Goal: Task Accomplishment & Management: Complete application form

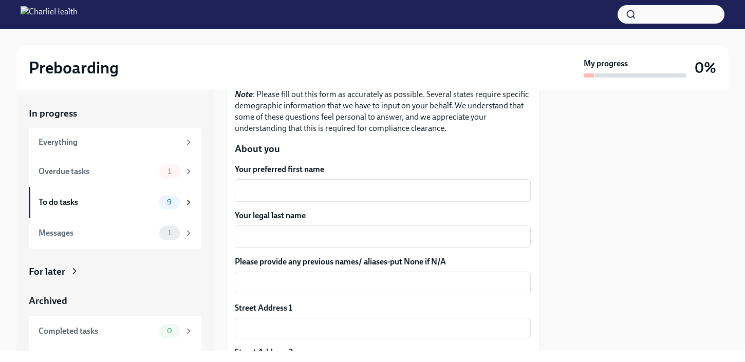
scroll to position [117, 0]
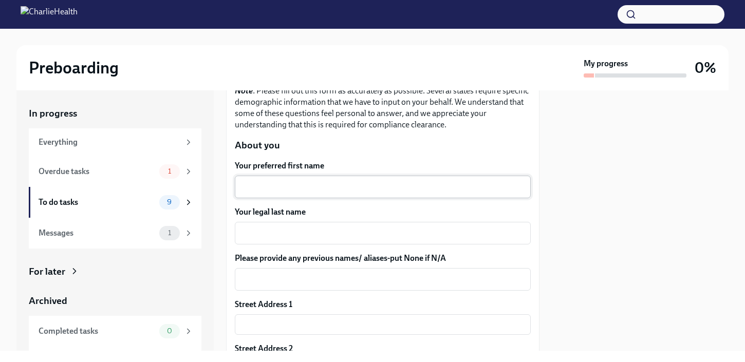
click at [438, 192] on textarea "Your preferred first name" at bounding box center [382, 187] width 283 height 12
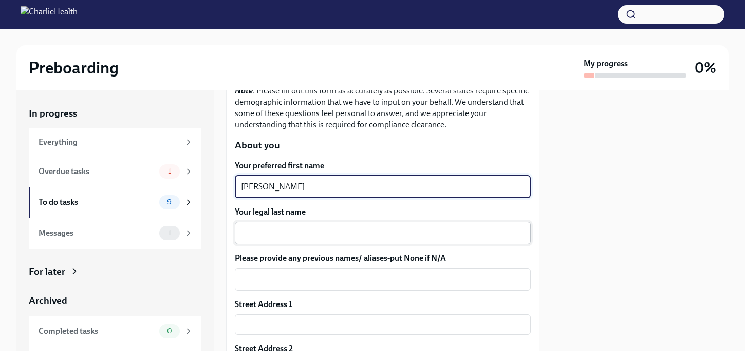
type textarea "[PERSON_NAME]"
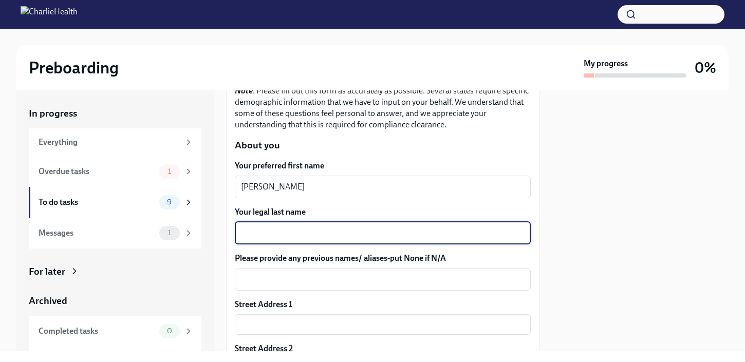
click at [386, 233] on textarea "Your legal last name" at bounding box center [382, 233] width 283 height 12
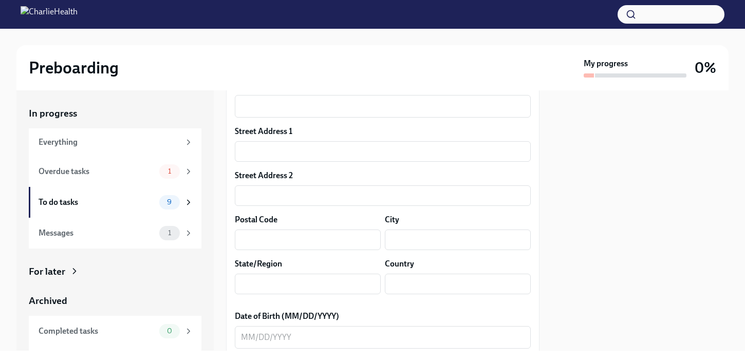
scroll to position [297, 0]
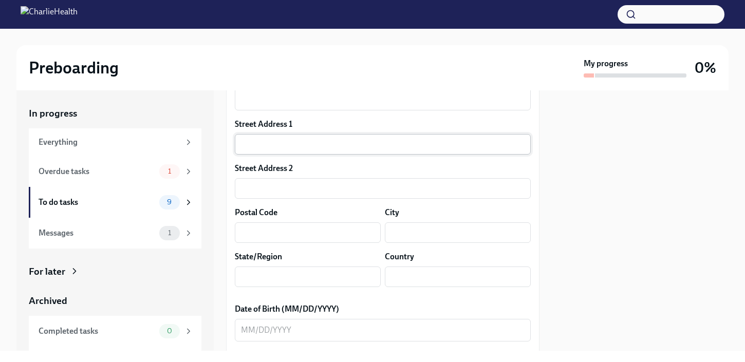
type textarea "Chironis"
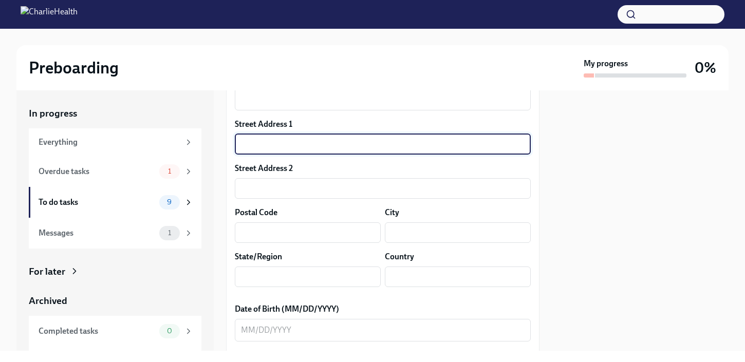
click at [476, 153] on input "text" at bounding box center [383, 144] width 296 height 21
type input "[STREET_ADDRESS]"
click at [347, 235] on input "text" at bounding box center [308, 232] width 146 height 21
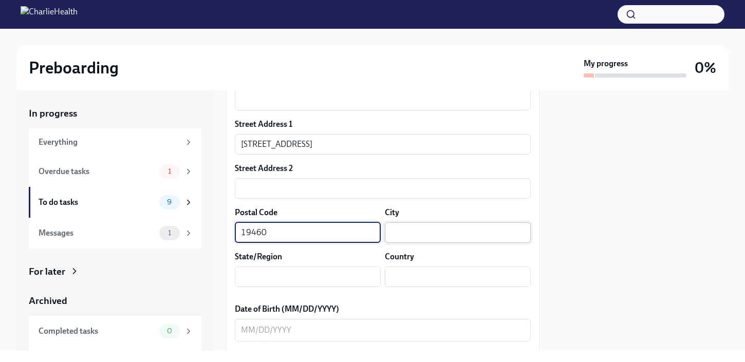
type input "19460"
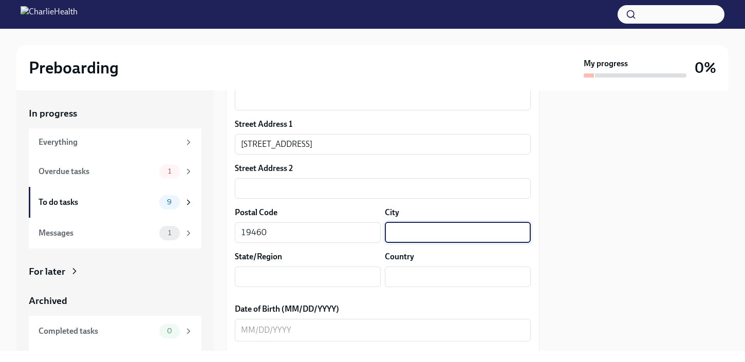
click at [418, 235] on input "text" at bounding box center [458, 232] width 146 height 21
type input "[GEOGRAPHIC_DATA]"
click at [329, 276] on input "text" at bounding box center [308, 277] width 146 height 21
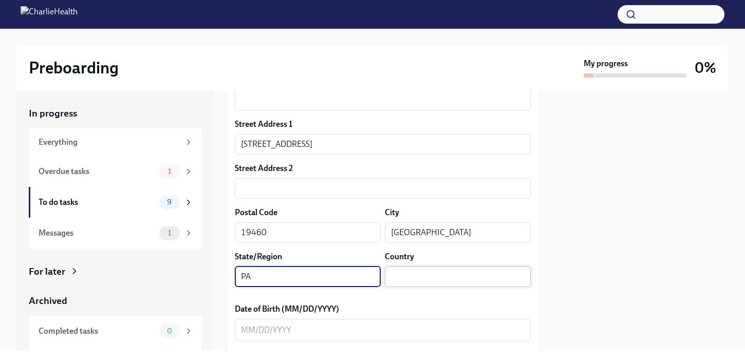
type input "PA"
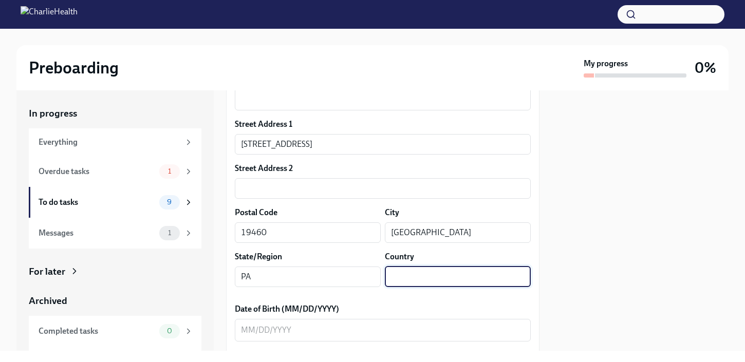
click at [453, 273] on input "text" at bounding box center [458, 277] width 146 height 21
type input "US"
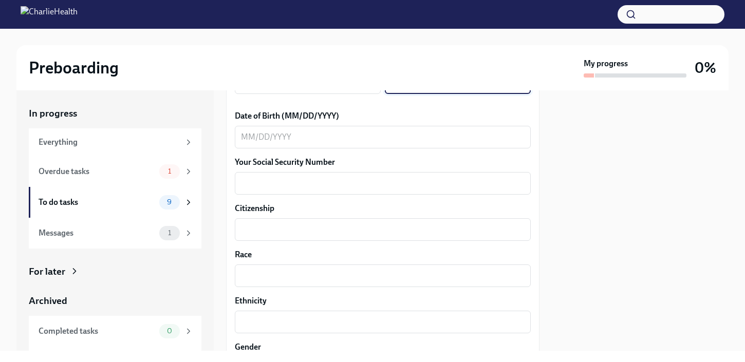
scroll to position [495, 0]
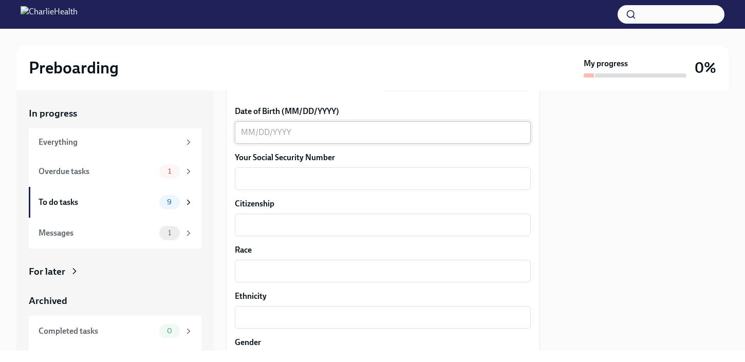
click at [453, 140] on div "x ​" at bounding box center [383, 132] width 296 height 23
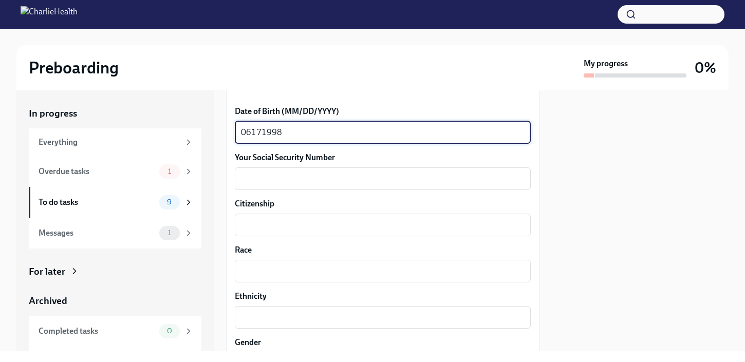
click at [250, 132] on textarea "06171998" at bounding box center [382, 132] width 283 height 12
click at [262, 137] on textarea "06/171998" at bounding box center [382, 132] width 283 height 12
type textarea "[DATE]"
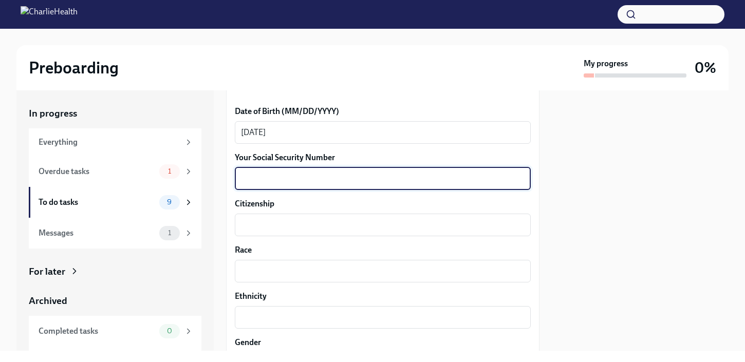
click at [256, 174] on textarea "Your Social Security Number" at bounding box center [382, 179] width 283 height 12
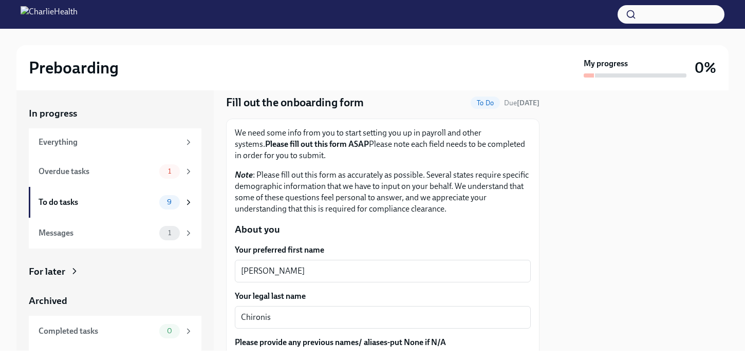
scroll to position [33, 0]
type textarea "146049914"
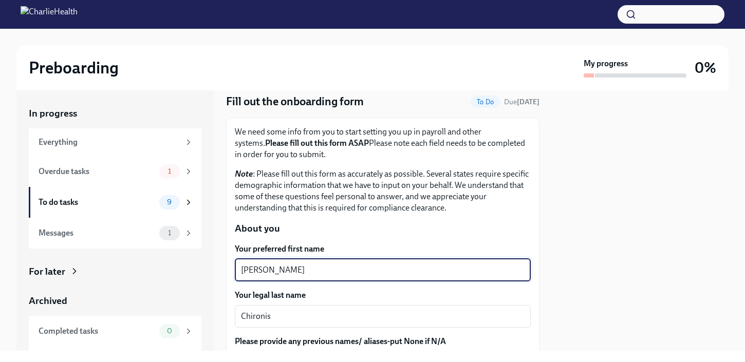
drag, startPoint x: 313, startPoint y: 274, endPoint x: 230, endPoint y: 264, distance: 83.8
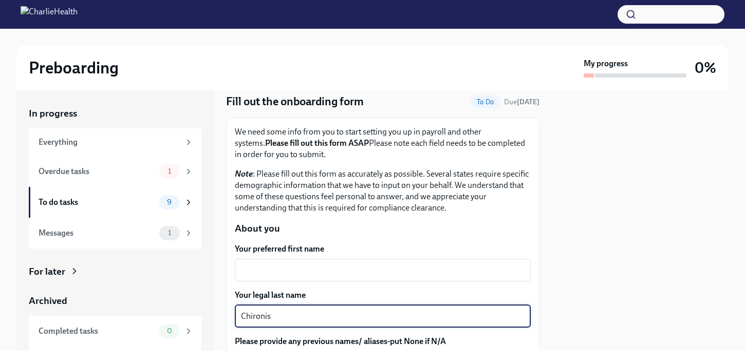
drag, startPoint x: 279, startPoint y: 315, endPoint x: 212, endPoint y: 303, distance: 68.9
click at [212, 303] on div "In progress Everything Overdue tasks 1 To do tasks 9 Messages 1 For later Archi…" at bounding box center [372, 220] width 712 height 260
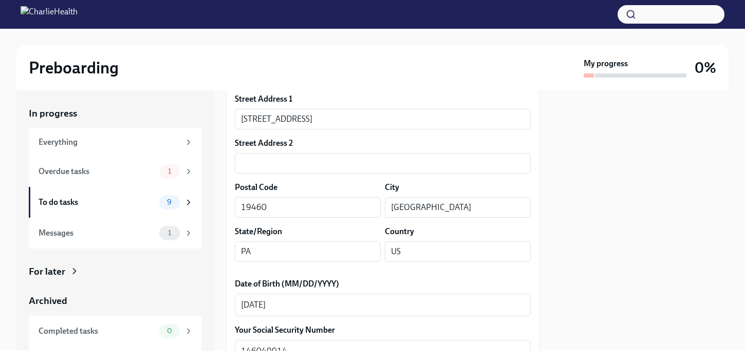
scroll to position [323, 0]
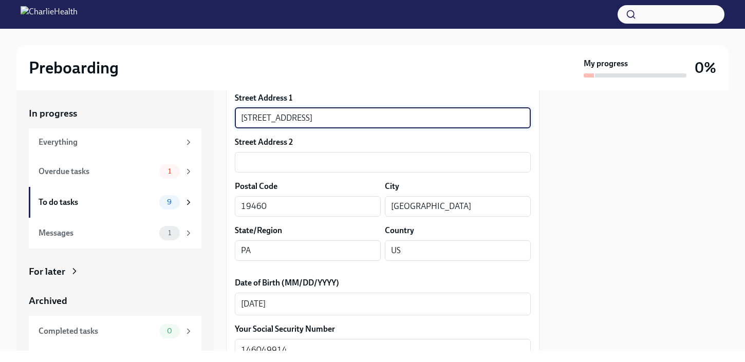
drag, startPoint x: 407, startPoint y: 117, endPoint x: 253, endPoint y: 104, distance: 154.6
click at [255, 105] on div "Street Address [GEOGRAPHIC_DATA][STREET_ADDRESS] ​" at bounding box center [383, 110] width 296 height 36
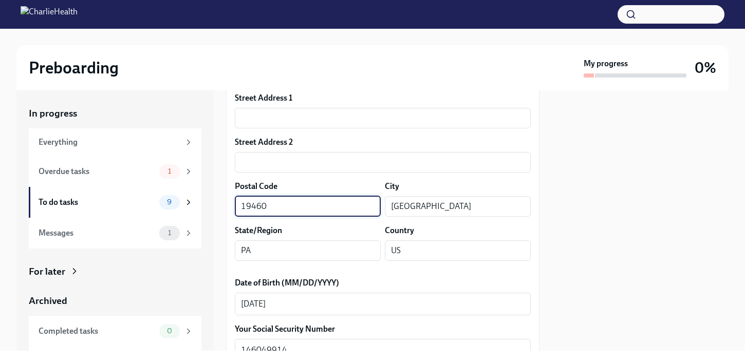
click at [285, 206] on input "19460" at bounding box center [308, 206] width 146 height 21
type input "1"
click at [289, 247] on input "PA" at bounding box center [308, 250] width 146 height 21
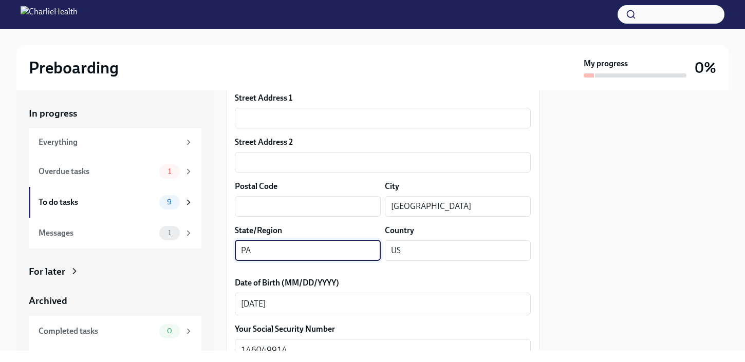
type input "P"
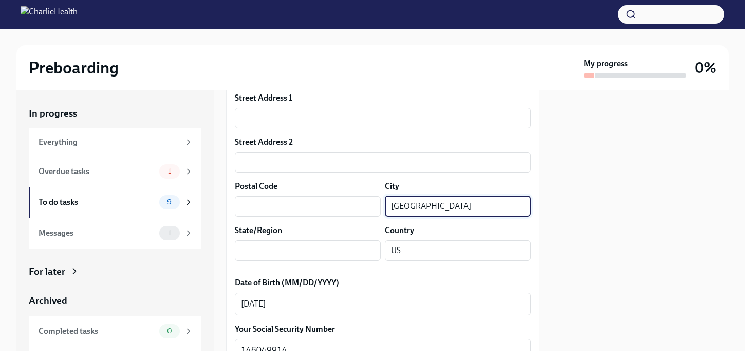
click at [442, 202] on input "[GEOGRAPHIC_DATA]" at bounding box center [458, 206] width 146 height 21
type input "P"
click at [446, 249] on input "US" at bounding box center [458, 250] width 146 height 21
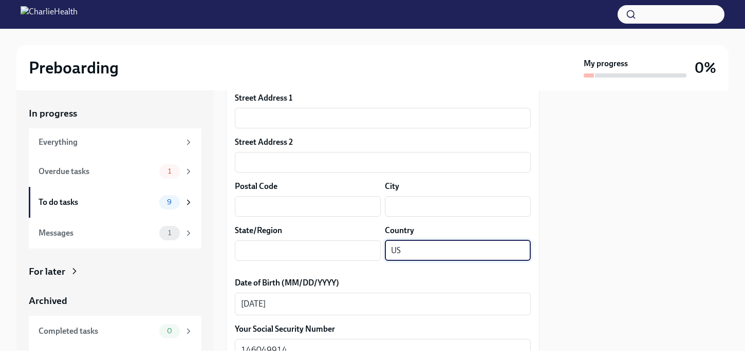
type input "U"
click at [400, 296] on div "[DATE] x ​" at bounding box center [383, 304] width 296 height 23
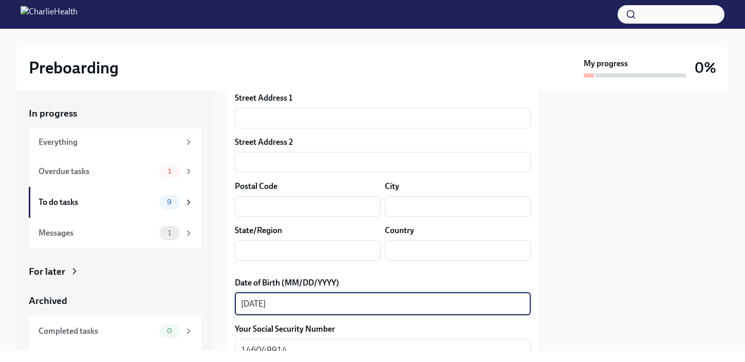
drag, startPoint x: 373, startPoint y: 302, endPoint x: 235, endPoint y: 298, distance: 138.2
click at [235, 298] on div "[DATE] x ​" at bounding box center [383, 304] width 296 height 23
click at [338, 304] on textarea "Date of Birth (MM/DD/YYYY)" at bounding box center [382, 304] width 283 height 12
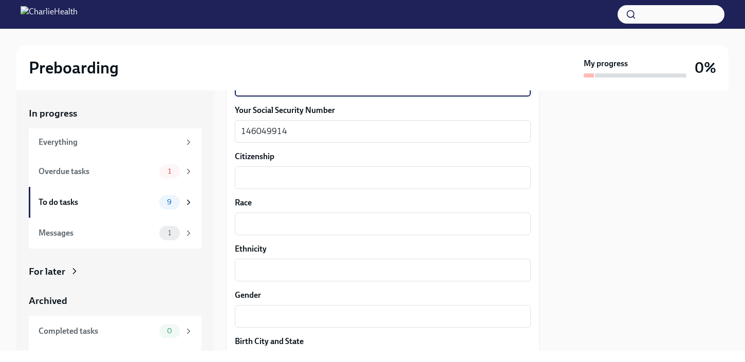
scroll to position [551, 0]
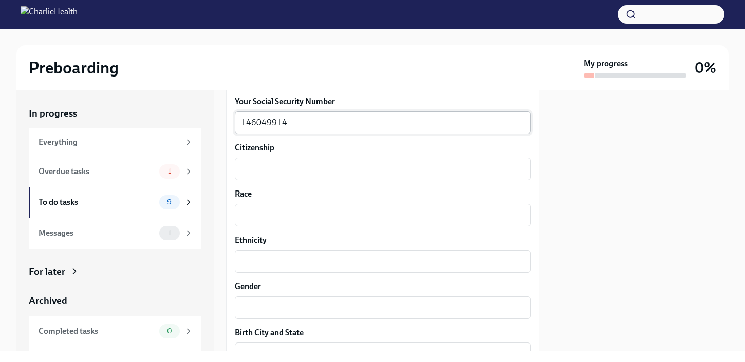
click at [433, 121] on textarea "146049914" at bounding box center [382, 123] width 283 height 12
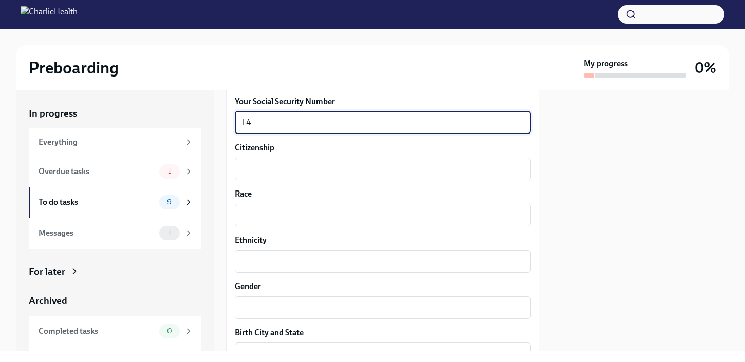
type textarea "1"
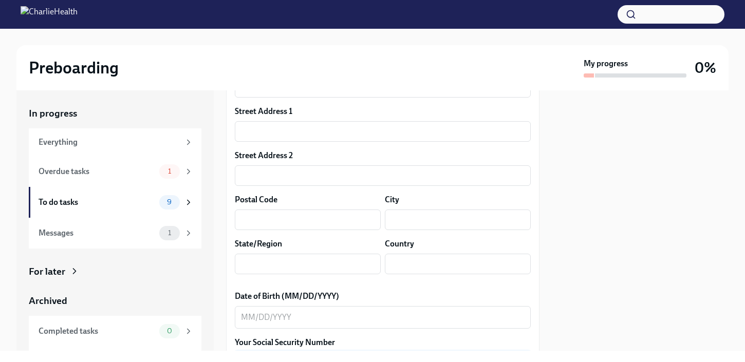
scroll to position [0, 0]
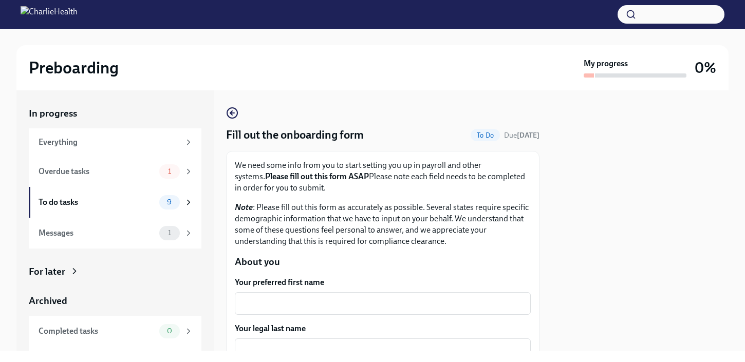
click at [233, 116] on icon "button" at bounding box center [232, 113] width 12 height 12
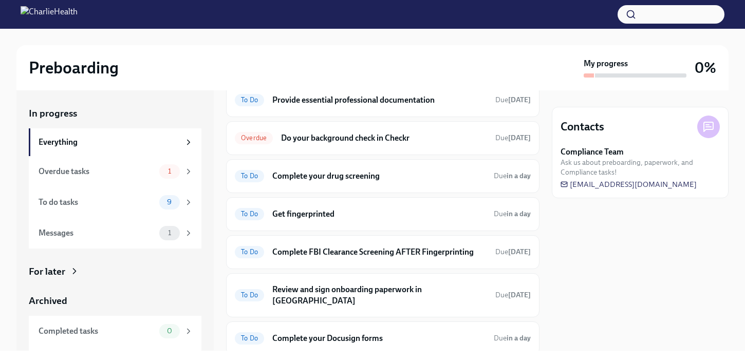
scroll to position [200, 0]
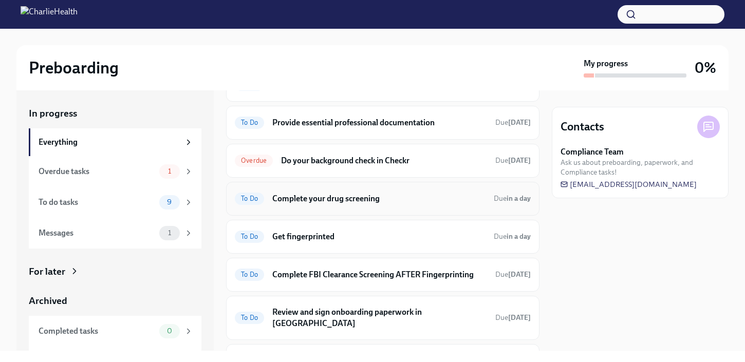
click at [427, 205] on div "To Do Complete your drug screening Due in a day" at bounding box center [383, 199] width 296 height 16
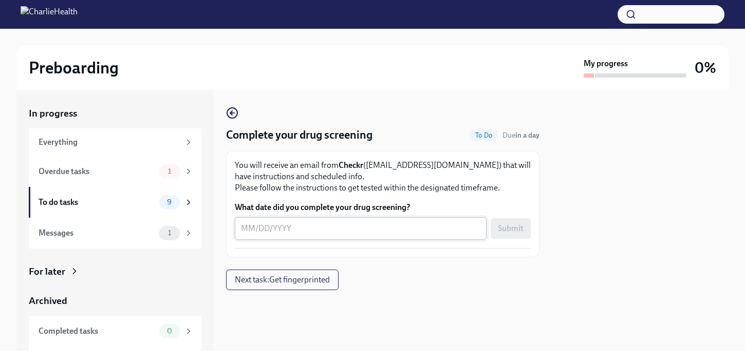
click at [400, 232] on textarea "What date did you complete your drug screening?" at bounding box center [360, 228] width 239 height 12
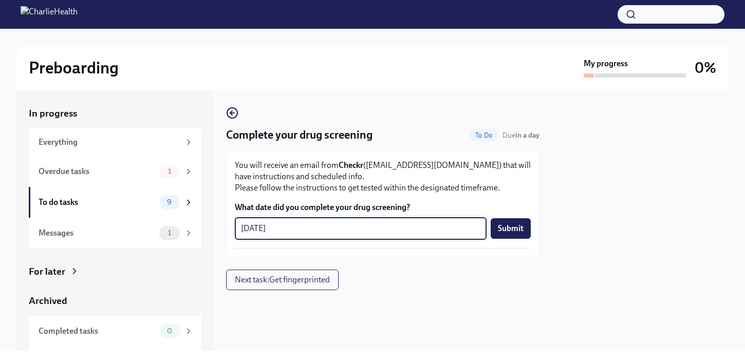
click at [248, 231] on textarea "[DATE]" at bounding box center [360, 228] width 239 height 12
click at [254, 229] on textarea "[DATE]" at bounding box center [360, 228] width 239 height 12
click at [266, 226] on textarea "[DATE]" at bounding box center [360, 228] width 239 height 12
type textarea "[DATE]"
click at [514, 227] on span "Submit" at bounding box center [511, 228] width 26 height 10
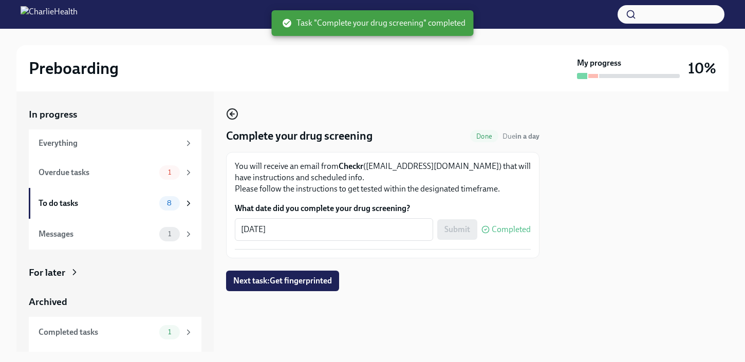
click at [232, 116] on icon "button" at bounding box center [231, 114] width 2 height 4
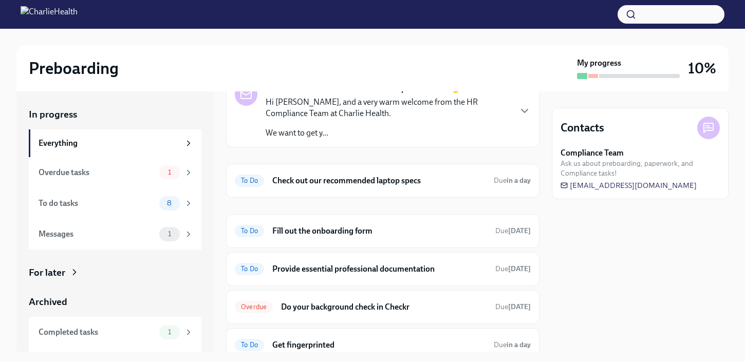
scroll to position [60, 0]
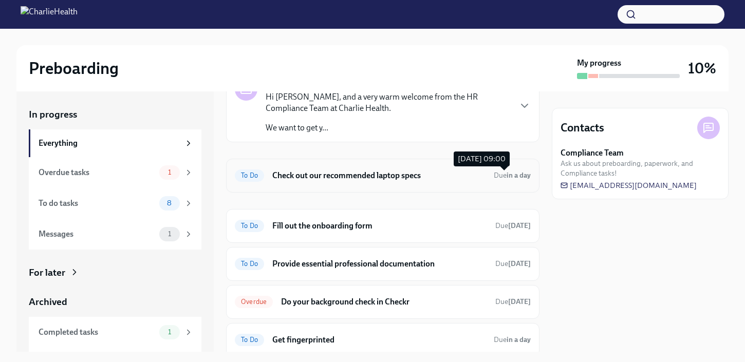
click at [499, 171] on span "Due in a day" at bounding box center [512, 175] width 37 height 9
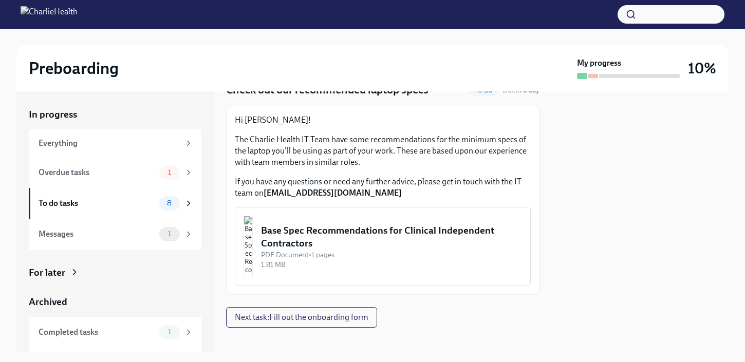
scroll to position [55, 0]
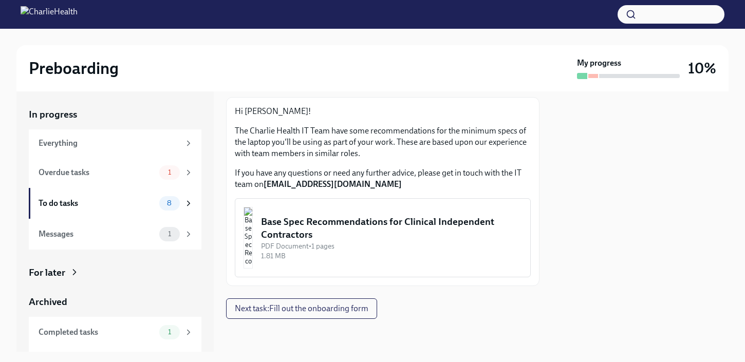
click at [407, 250] on div "PDF Document • 1 pages" at bounding box center [391, 246] width 261 height 10
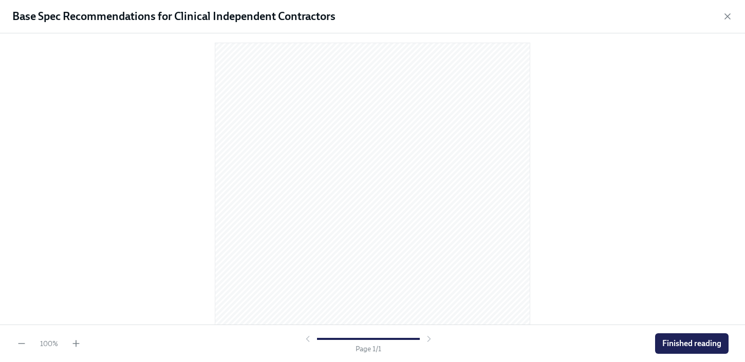
scroll to position [2, 0]
click at [17, 346] on icon "button" at bounding box center [21, 343] width 10 height 10
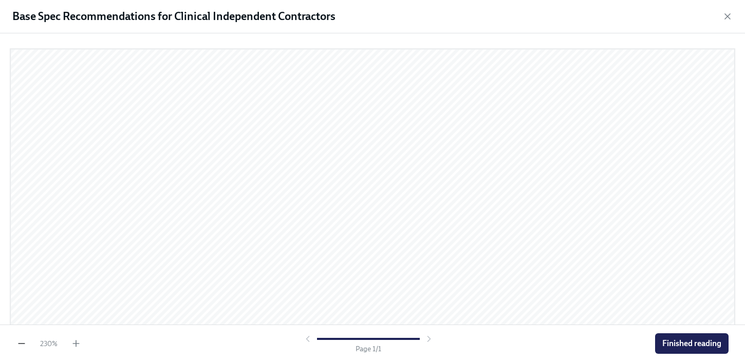
click at [17, 346] on icon "button" at bounding box center [21, 343] width 10 height 10
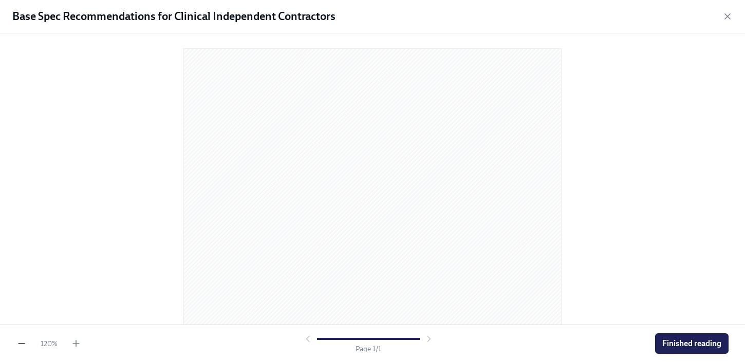
click at [17, 346] on icon "button" at bounding box center [21, 343] width 10 height 10
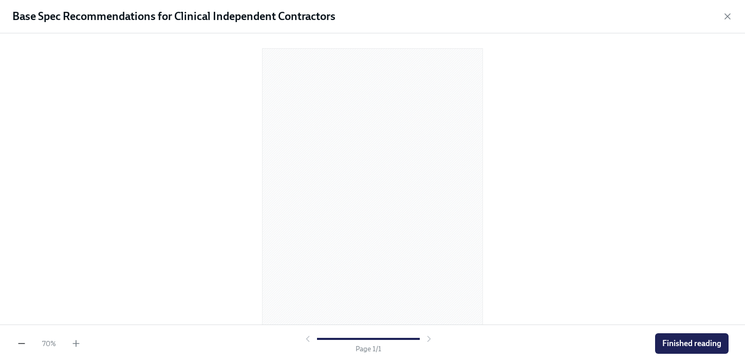
scroll to position [0, 0]
click at [690, 337] on button "Finished reading" at bounding box center [691, 343] width 73 height 21
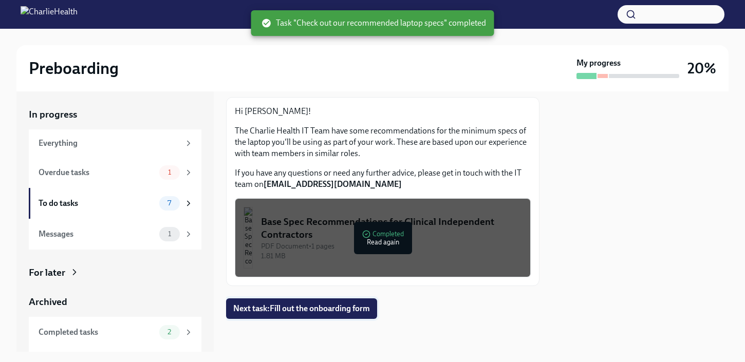
click at [332, 312] on span "Next task : Fill out the onboarding form" at bounding box center [301, 309] width 137 height 10
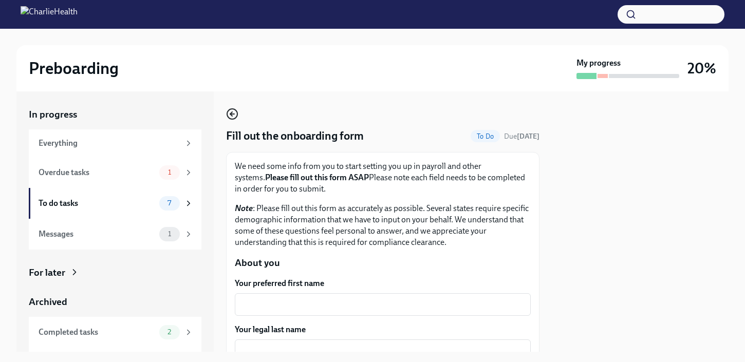
click at [237, 113] on circle "button" at bounding box center [232, 114] width 10 height 10
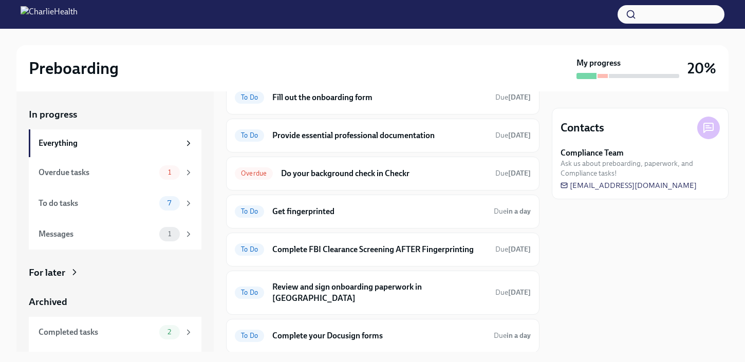
scroll to position [141, 0]
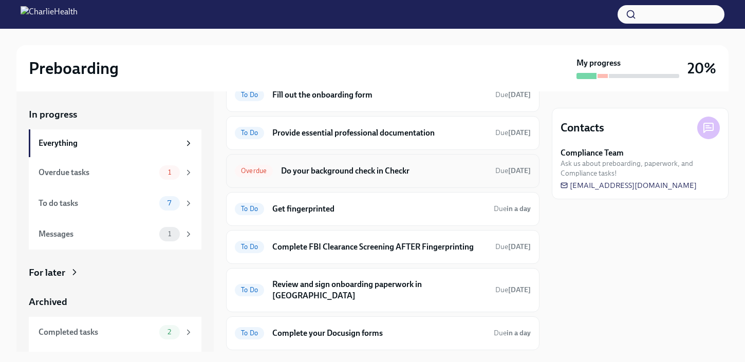
click at [460, 184] on div "Overdue Do your background check in Checkr Due [DATE]" at bounding box center [382, 171] width 313 height 34
click at [456, 177] on div "Overdue Do your background check in Checkr Due [DATE]" at bounding box center [383, 171] width 296 height 16
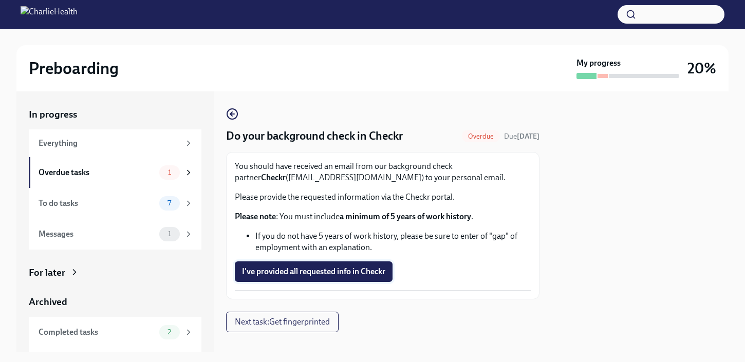
click at [341, 269] on span "I've provided all requested info in Checkr" at bounding box center [313, 272] width 143 height 10
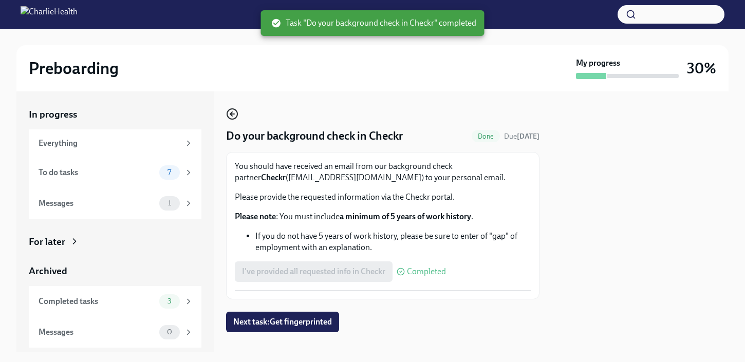
click at [231, 114] on icon "button" at bounding box center [232, 114] width 4 height 0
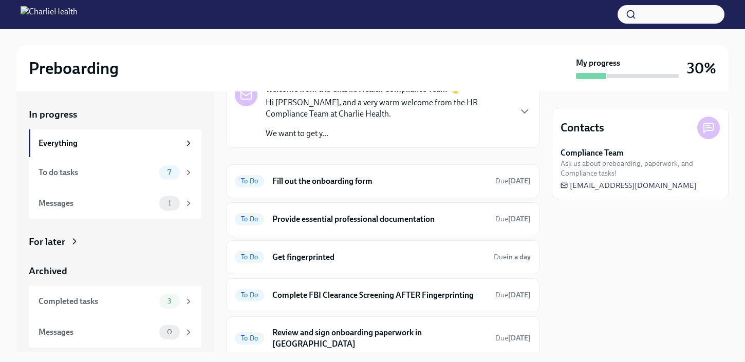
scroll to position [41, 0]
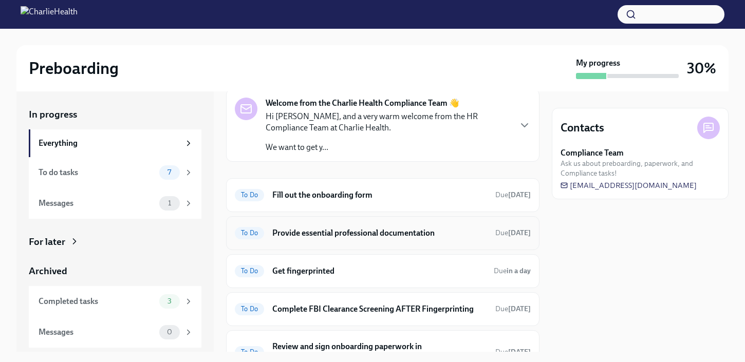
click at [444, 239] on div "To Do Provide essential professional documentation Due [DATE]" at bounding box center [383, 233] width 296 height 16
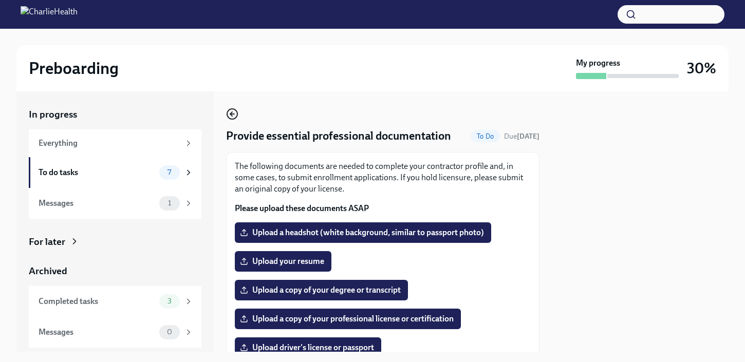
click at [229, 112] on icon "button" at bounding box center [232, 114] width 12 height 12
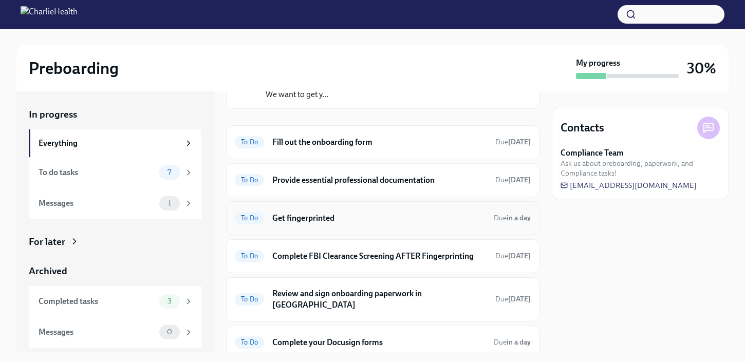
scroll to position [95, 0]
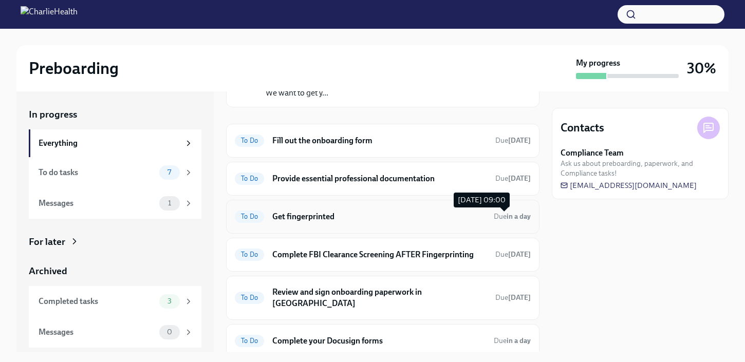
click at [494, 215] on span "Due in a day" at bounding box center [512, 216] width 37 height 9
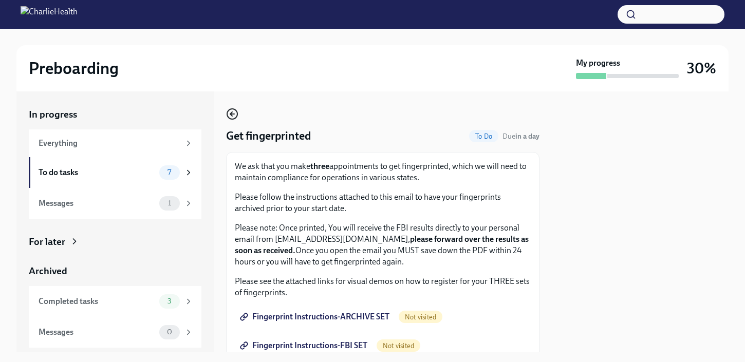
click at [228, 114] on icon "button" at bounding box center [232, 114] width 12 height 12
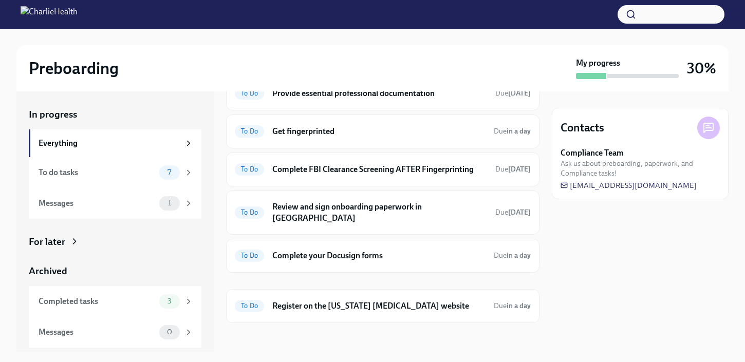
scroll to position [184, 0]
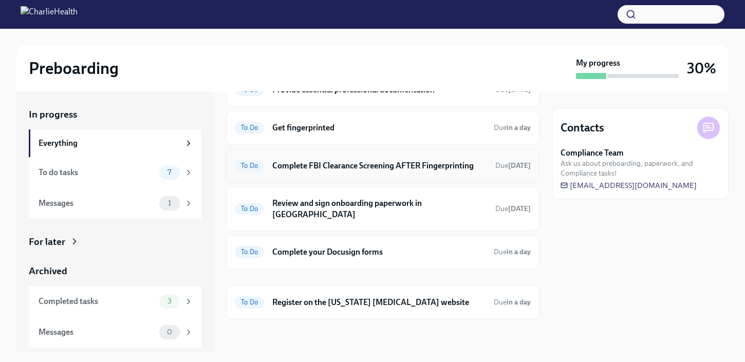
click at [403, 172] on h6 "Complete FBI Clearance Screening AFTER Fingerprinting" at bounding box center [379, 165] width 215 height 11
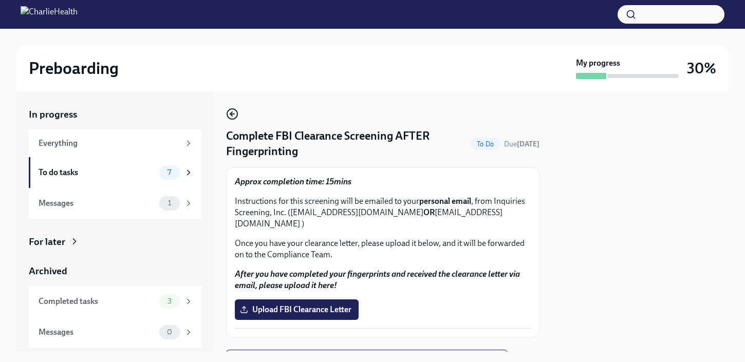
click at [232, 113] on icon "button" at bounding box center [232, 114] width 12 height 12
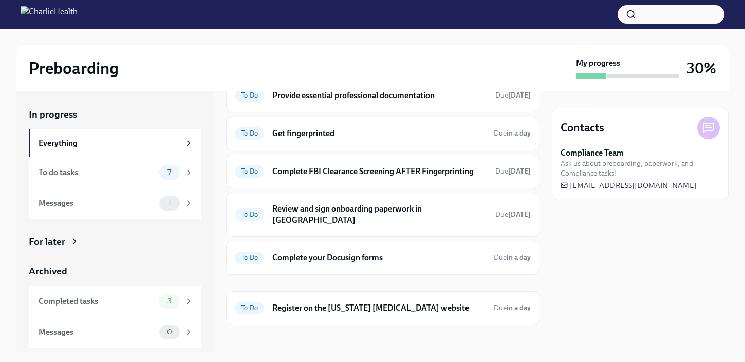
scroll to position [184, 0]
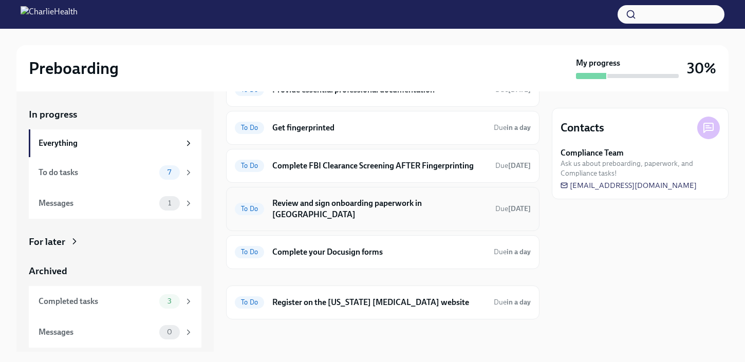
click at [411, 221] on div "To Do Review and sign onboarding paperwork in [GEOGRAPHIC_DATA] Due [DATE]" at bounding box center [383, 209] width 296 height 27
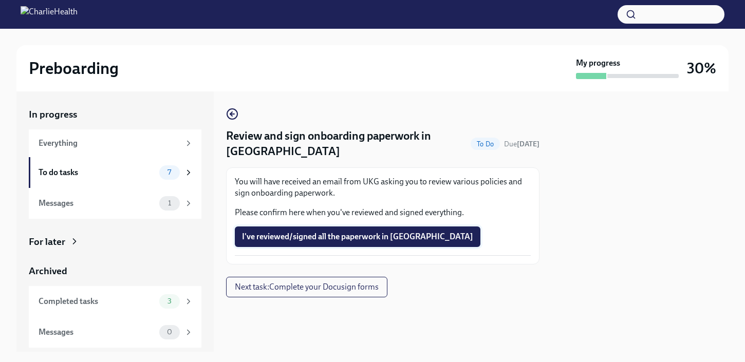
click at [320, 232] on span "I've reviewed/signed all the paperwork in [GEOGRAPHIC_DATA]" at bounding box center [357, 237] width 231 height 10
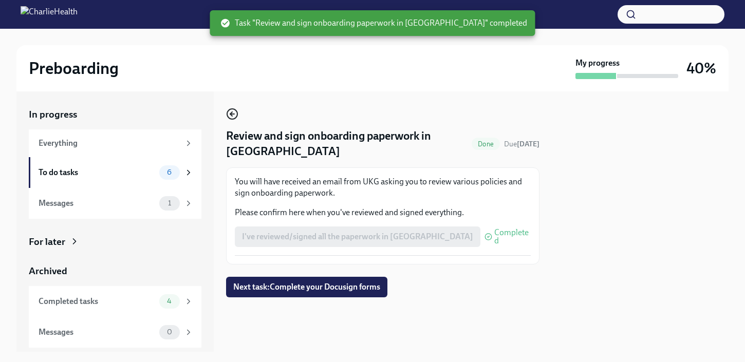
click at [234, 114] on icon "button" at bounding box center [232, 114] width 4 height 0
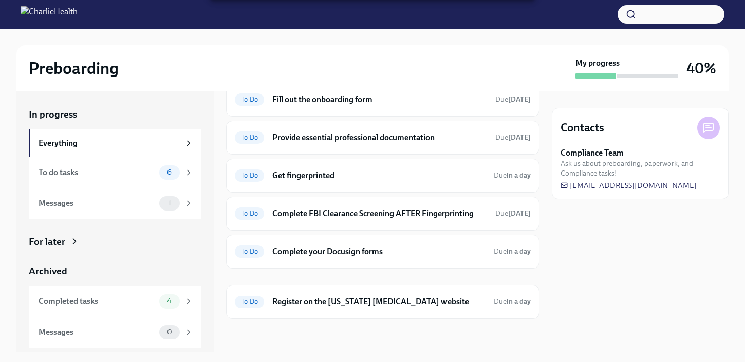
scroll to position [146, 0]
click at [430, 251] on h6 "Complete your Docusign forms" at bounding box center [378, 251] width 213 height 11
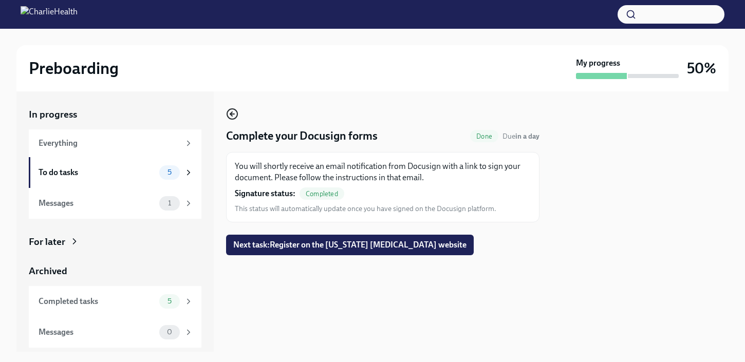
click at [231, 114] on icon "button" at bounding box center [231, 114] width 2 height 4
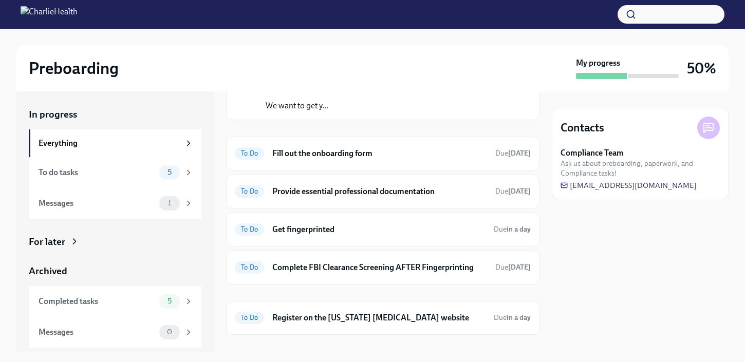
scroll to position [108, 0]
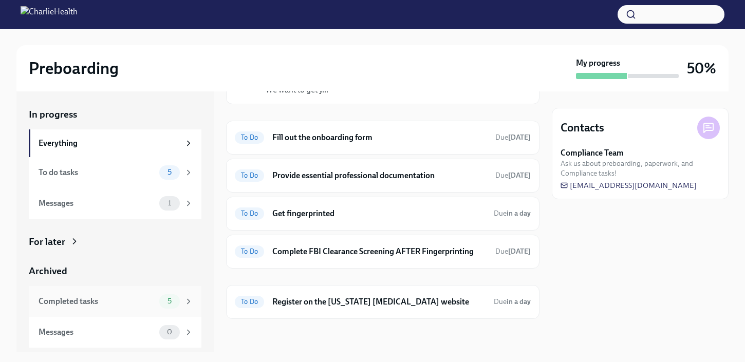
click at [142, 304] on div "Completed tasks" at bounding box center [97, 301] width 117 height 11
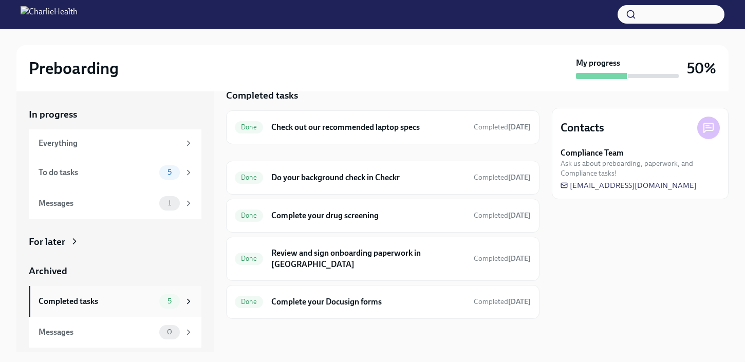
scroll to position [8, 0]
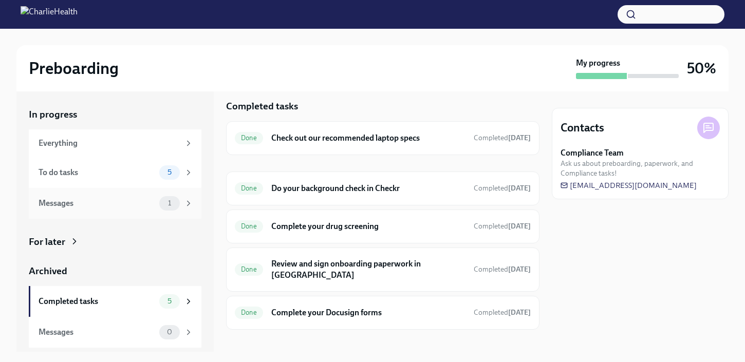
click at [183, 210] on div "1" at bounding box center [176, 203] width 34 height 14
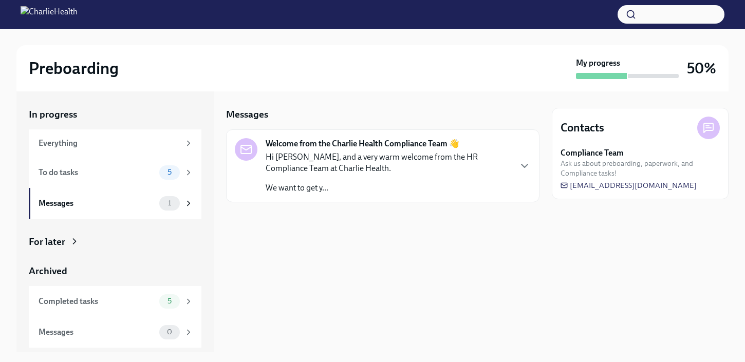
click at [307, 157] on p "Hi [PERSON_NAME], and a very warm welcome from the HR Compliance Team at Charli…" at bounding box center [388, 162] width 244 height 23
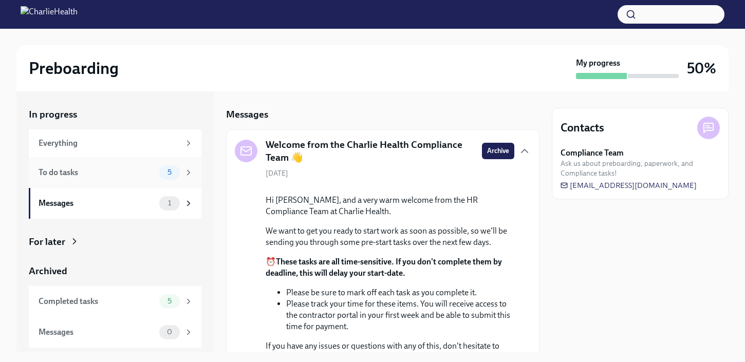
click at [140, 178] on div "To do tasks 5" at bounding box center [116, 172] width 155 height 14
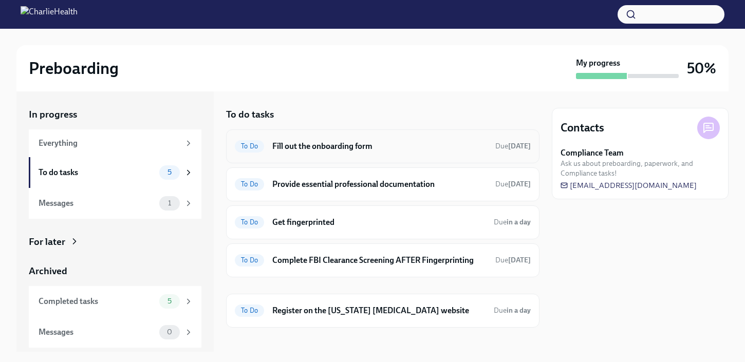
click at [401, 156] on div "To Do Fill out the onboarding form Due [DATE]" at bounding box center [382, 146] width 313 height 34
click at [405, 141] on h6 "Fill out the onboarding form" at bounding box center [379, 146] width 215 height 11
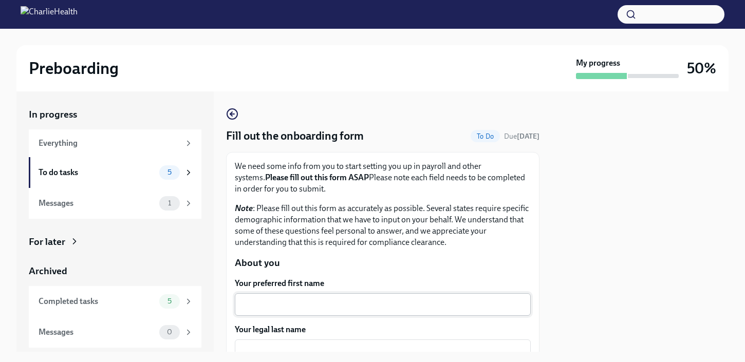
click at [384, 306] on textarea "Your preferred first name" at bounding box center [382, 304] width 283 height 12
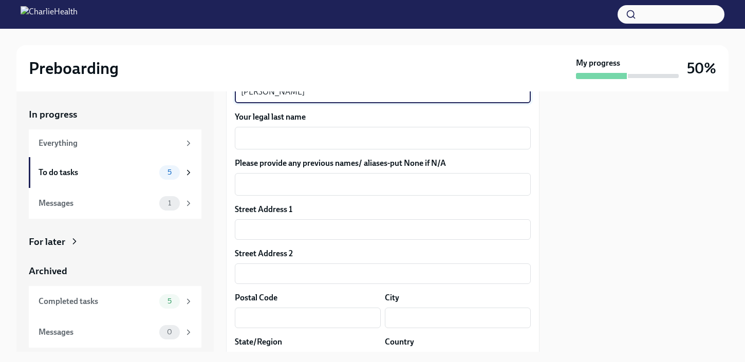
scroll to position [226, 0]
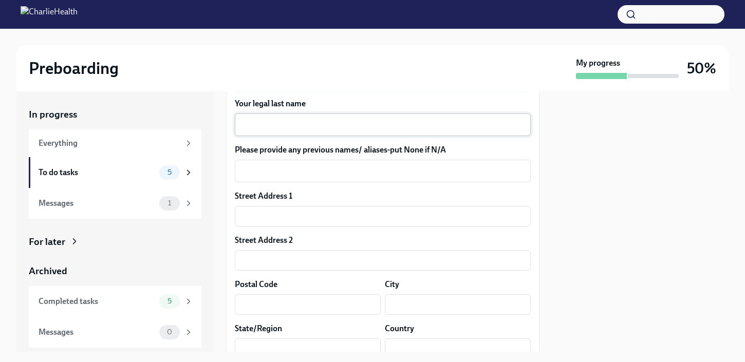
type textarea "[PERSON_NAME]"
click at [455, 123] on textarea "Your legal last name" at bounding box center [382, 125] width 283 height 12
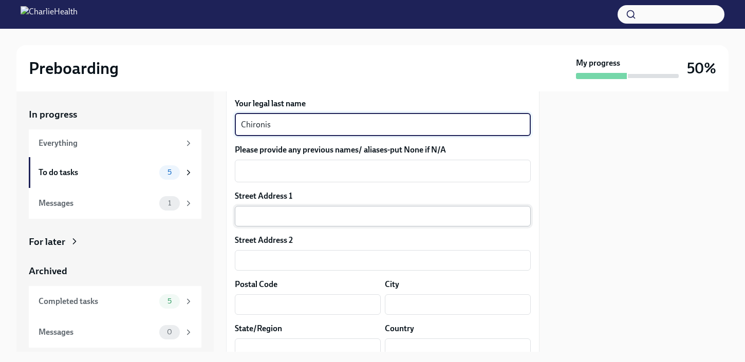
type textarea "Chironis"
click at [385, 224] on input "text" at bounding box center [383, 216] width 296 height 21
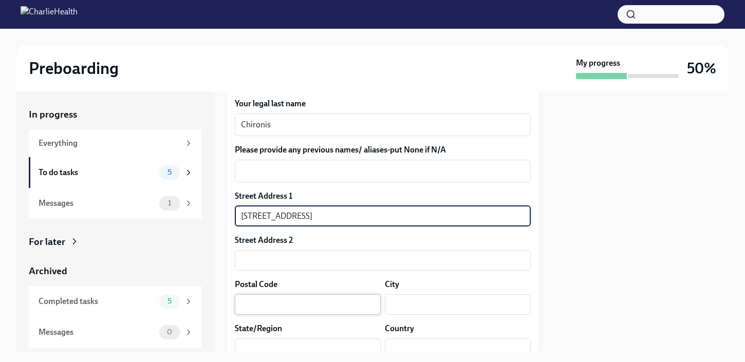
type input "[STREET_ADDRESS]"
click at [332, 308] on input "text" at bounding box center [308, 304] width 146 height 21
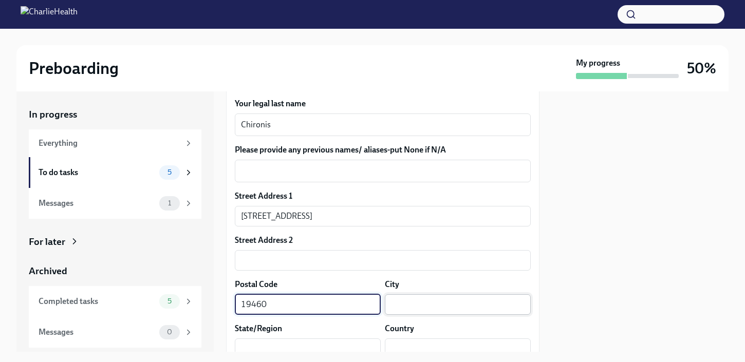
type input "19460"
click at [403, 306] on input "text" at bounding box center [458, 304] width 146 height 21
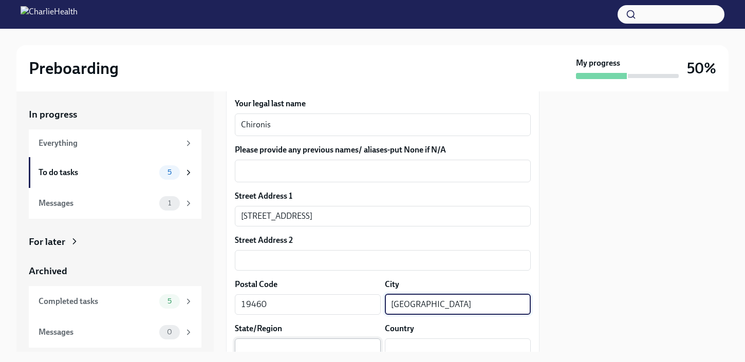
type input "[GEOGRAPHIC_DATA]"
click at [312, 343] on input "text" at bounding box center [308, 348] width 146 height 21
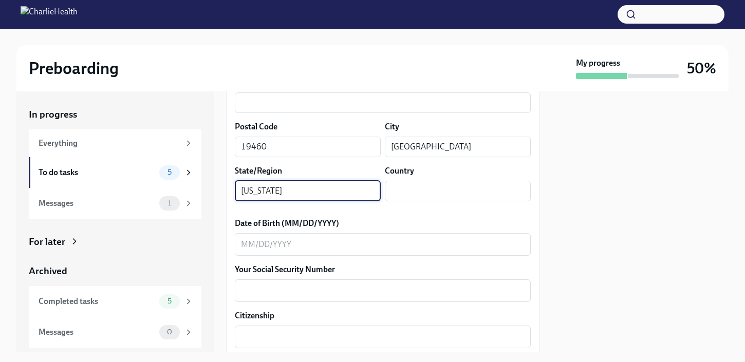
scroll to position [392, 0]
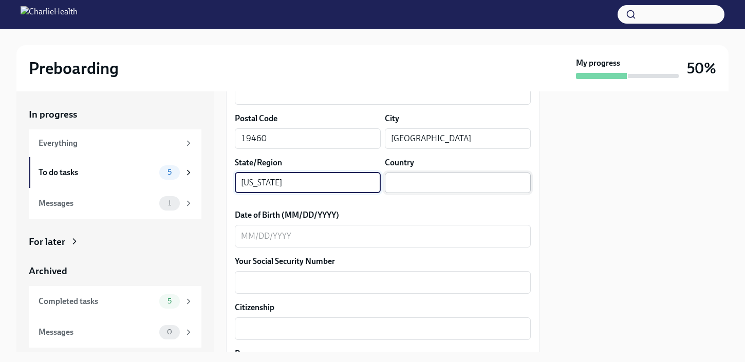
type input "[US_STATE]"
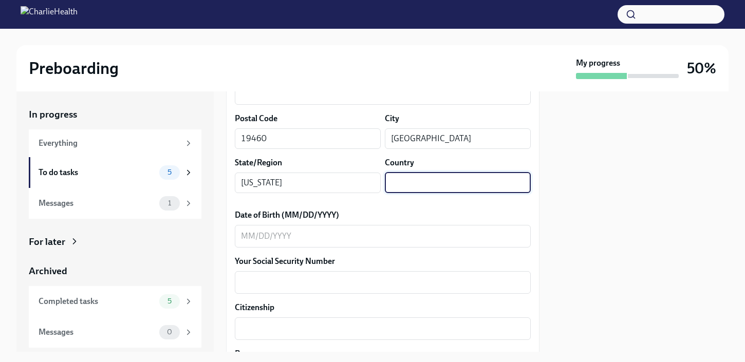
click at [458, 188] on input "text" at bounding box center [458, 183] width 146 height 21
type input "US"
click at [422, 233] on textarea "Date of Birth (MM/DD/YYYY)" at bounding box center [382, 236] width 283 height 12
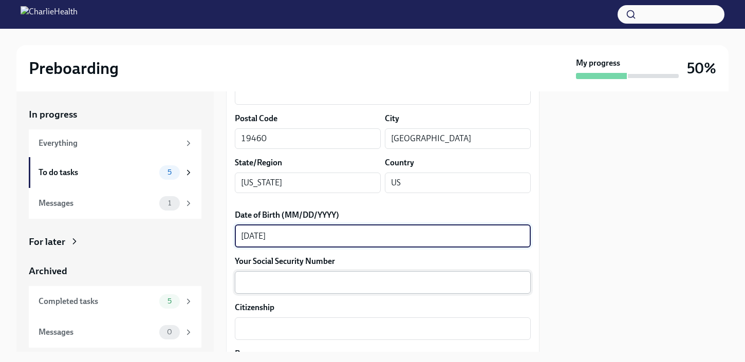
type textarea "[DATE]"
click at [409, 278] on textarea "Your Social Security Number" at bounding box center [382, 282] width 283 height 12
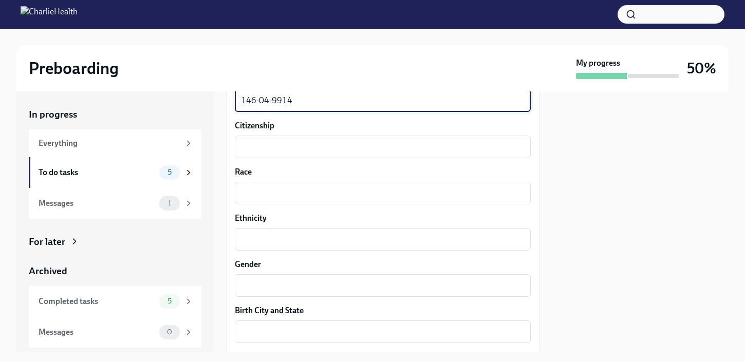
scroll to position [577, 0]
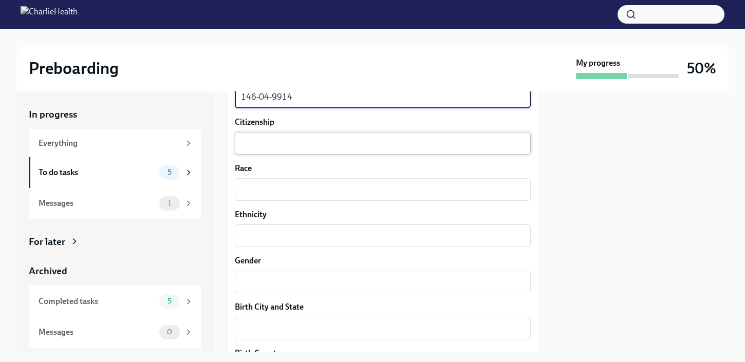
type textarea "146-04-9914"
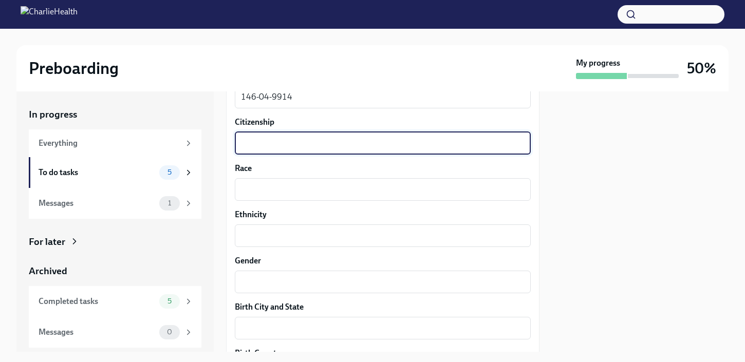
click at [455, 140] on textarea "Citizenship" at bounding box center [382, 143] width 283 height 12
type textarea "[DEMOGRAPHIC_DATA] Citizen"
click at [369, 183] on textarea "Race" at bounding box center [382, 189] width 283 height 12
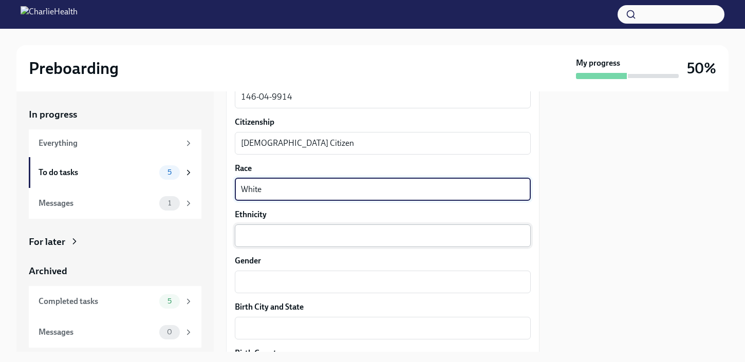
type textarea "White"
click at [264, 232] on textarea "Ethnicity" at bounding box center [382, 236] width 283 height 12
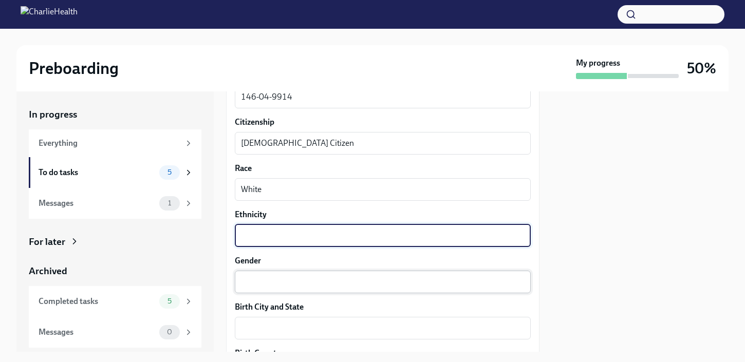
click at [262, 281] on textarea "Gender" at bounding box center [382, 282] width 283 height 12
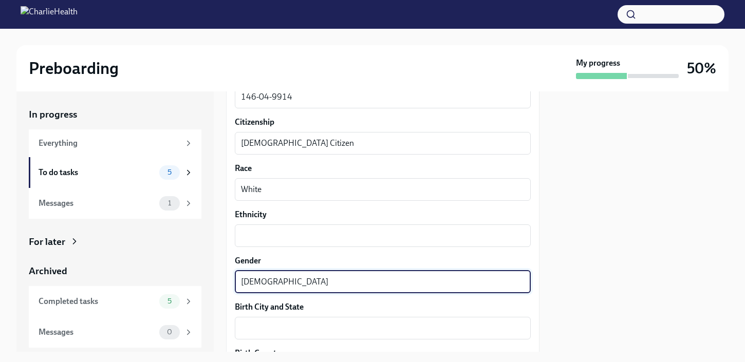
type textarea "[DEMOGRAPHIC_DATA]"
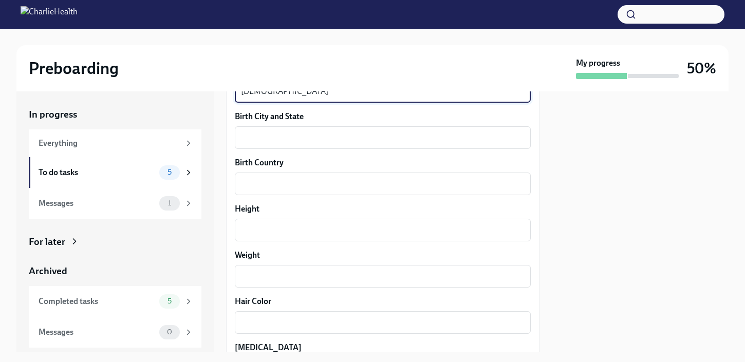
scroll to position [771, 0]
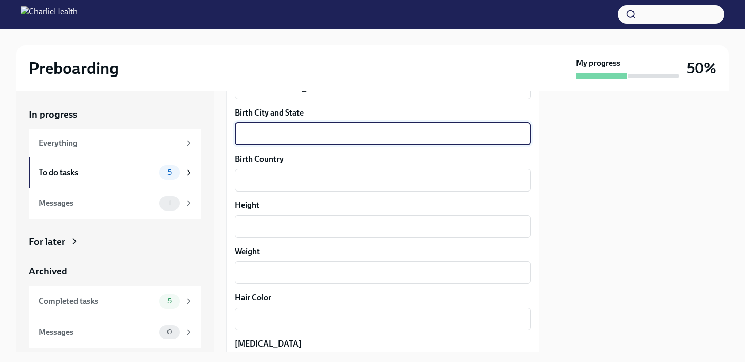
click at [431, 139] on textarea "Birth City and State" at bounding box center [382, 134] width 283 height 12
type textarea "Pequannock, [US_STATE]"
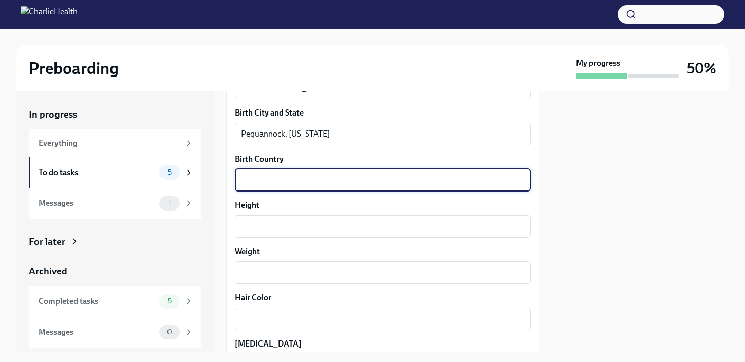
click at [318, 182] on textarea "Birth Country" at bounding box center [382, 180] width 283 height 12
type textarea "[GEOGRAPHIC_DATA]"
click at [291, 228] on textarea "Height" at bounding box center [382, 226] width 283 height 12
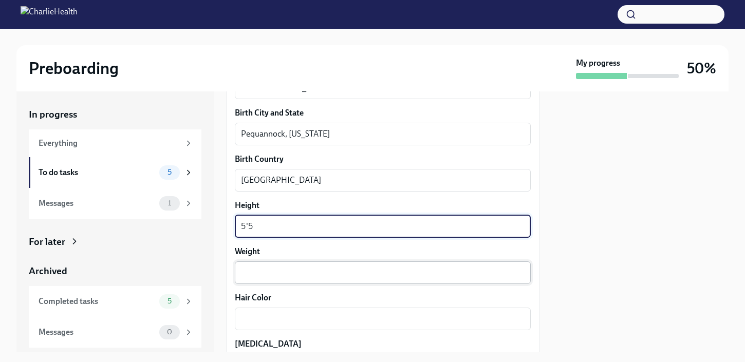
type textarea "5'5"
click at [283, 270] on textarea "Weight" at bounding box center [382, 273] width 283 height 12
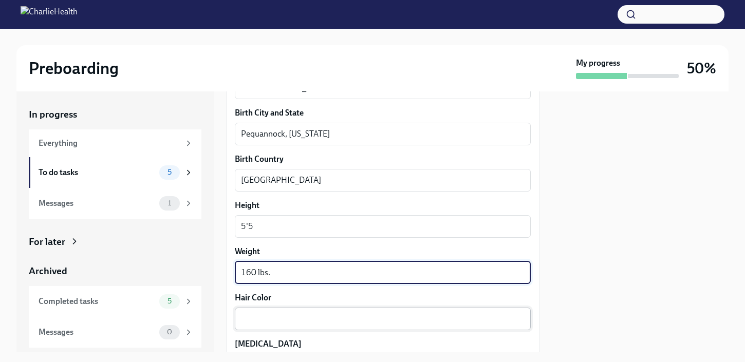
type textarea "160 lbs."
click at [278, 326] on div "x ​" at bounding box center [383, 319] width 296 height 23
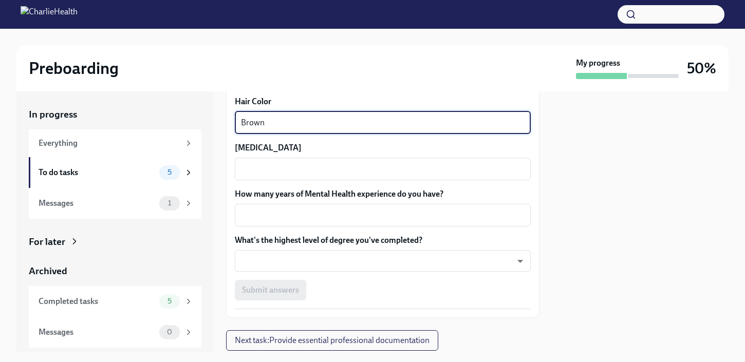
scroll to position [973, 0]
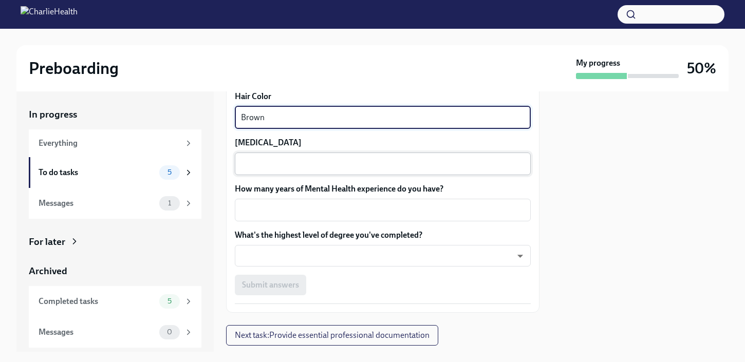
type textarea "Brown"
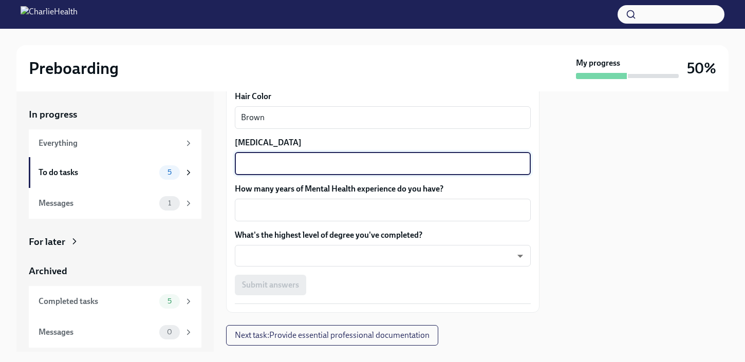
click at [428, 165] on textarea "[MEDICAL_DATA]" at bounding box center [382, 164] width 283 height 12
type textarea "Brown"
click at [409, 213] on textarea "How many years of Mental Health experience do you have?" at bounding box center [382, 210] width 283 height 12
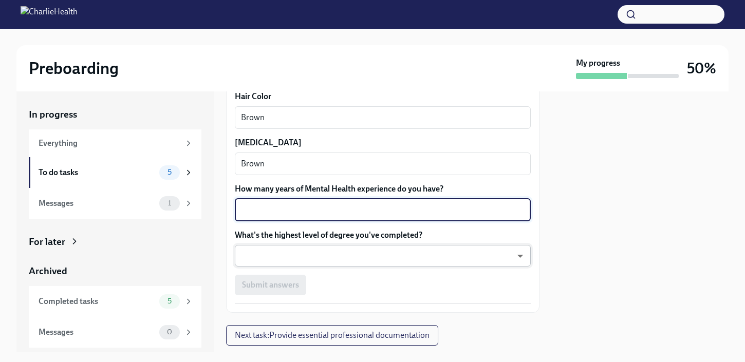
click at [408, 255] on body "Preboarding My progress 50% In progress Everything To do tasks 5 Messages 1 For…" at bounding box center [372, 181] width 745 height 362
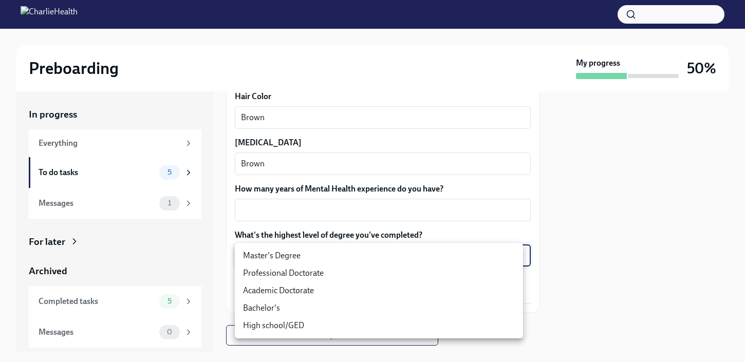
click at [395, 256] on li "Master's Degree" at bounding box center [379, 255] width 288 height 17
type input "2vBr-ghkD"
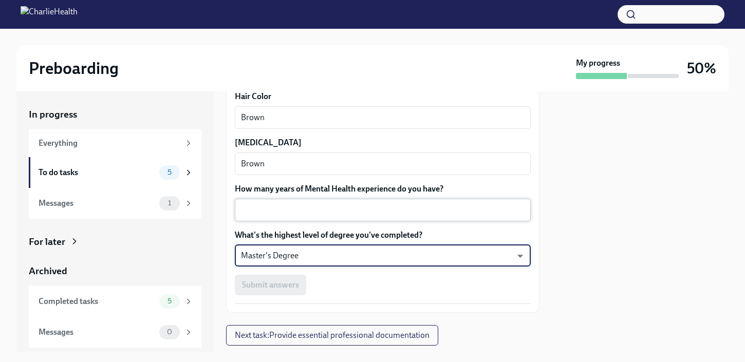
click at [386, 215] on textarea "How many years of Mental Health experience do you have?" at bounding box center [382, 210] width 283 height 12
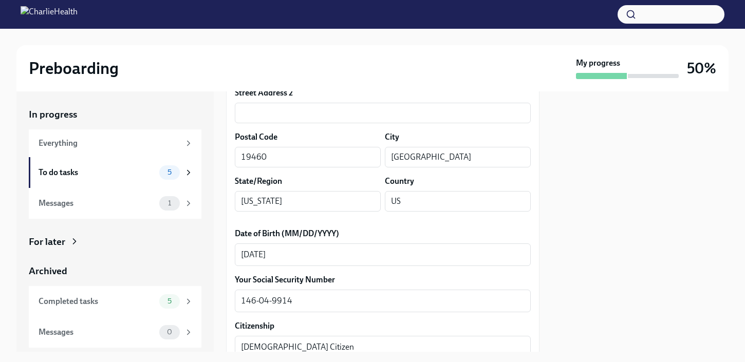
scroll to position [360, 0]
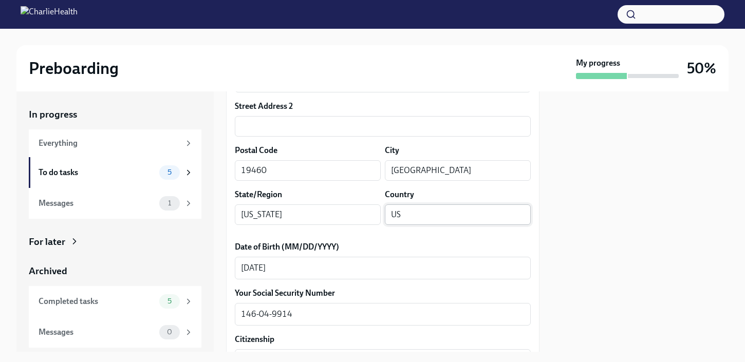
type textarea "2"
click at [471, 215] on input "US" at bounding box center [458, 214] width 146 height 21
type input "[GEOGRAPHIC_DATA]"
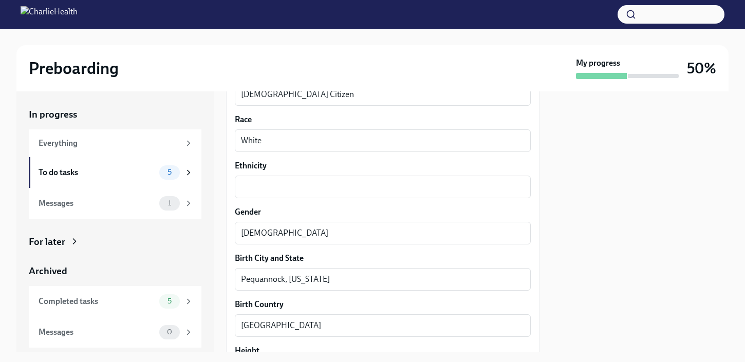
scroll to position [624, 0]
click at [411, 194] on textarea "Ethnicity" at bounding box center [382, 188] width 283 height 12
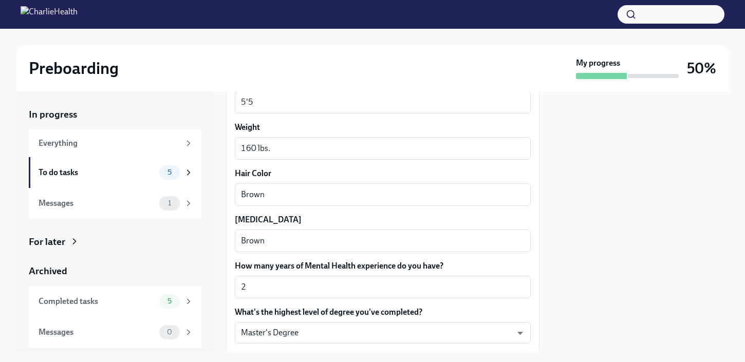
scroll to position [999, 0]
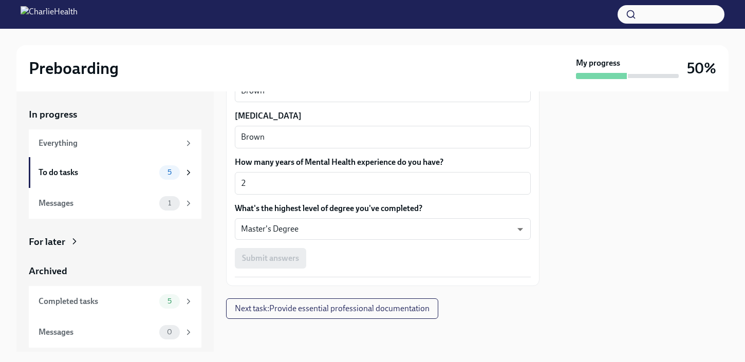
type textarea "American, Italian, Greek, [DEMOGRAPHIC_DATA]"
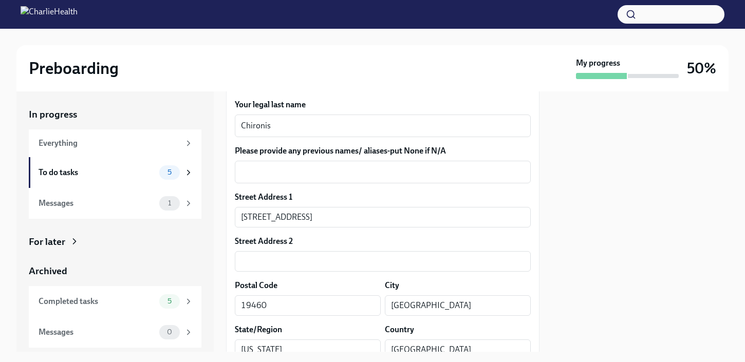
scroll to position [234, 0]
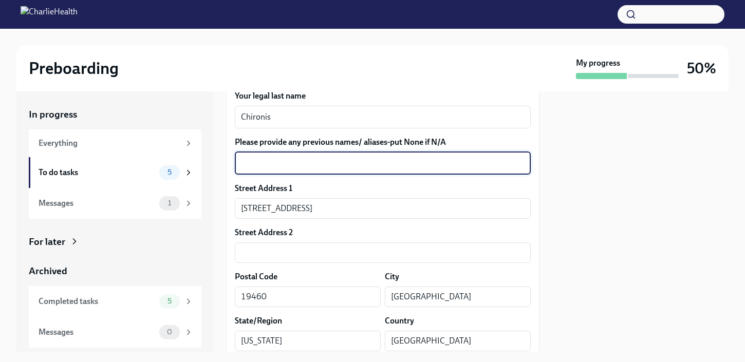
click at [479, 165] on textarea "Please provide any previous names/ aliases-put None if N/A" at bounding box center [382, 163] width 283 height 12
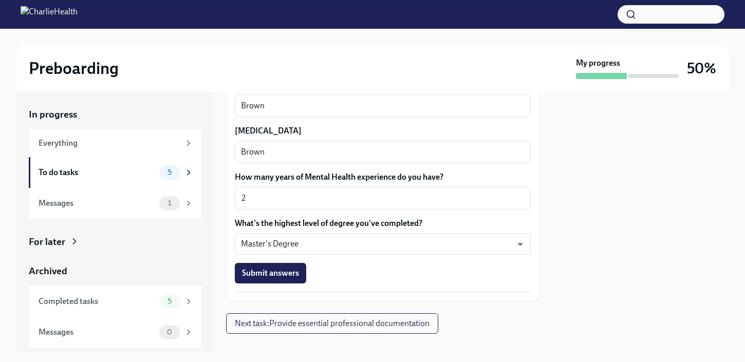
scroll to position [999, 0]
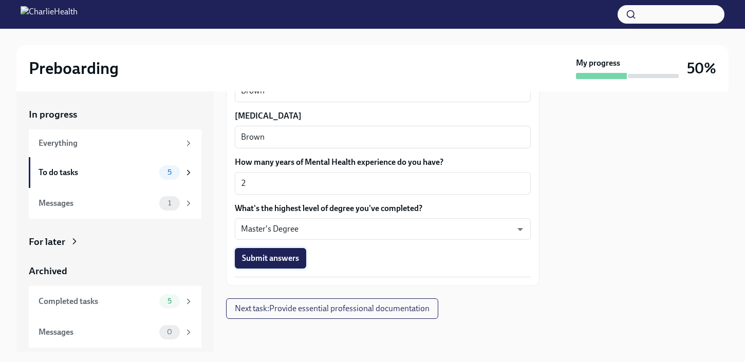
type textarea "N/A"
click at [299, 260] on button "Submit answers" at bounding box center [270, 258] width 71 height 21
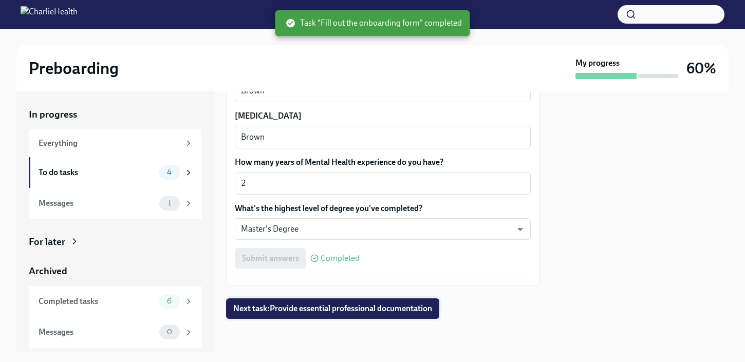
click at [415, 312] on span "Next task : Provide essential professional documentation" at bounding box center [332, 309] width 199 height 10
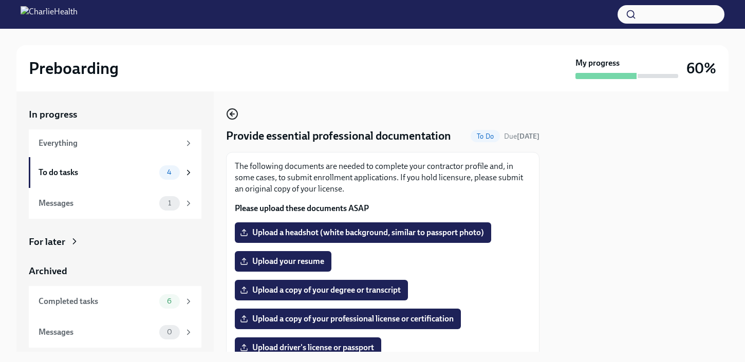
click at [235, 113] on icon "button" at bounding box center [232, 114] width 12 height 12
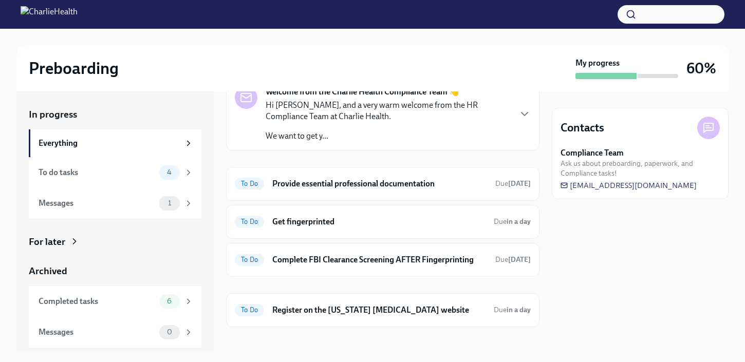
scroll to position [70, 0]
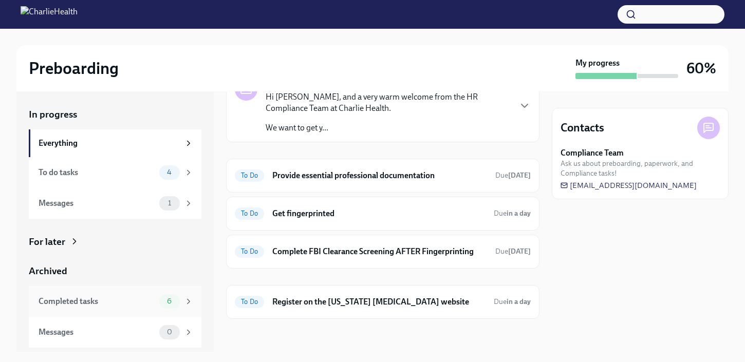
click at [132, 301] on div "Completed tasks" at bounding box center [97, 301] width 117 height 11
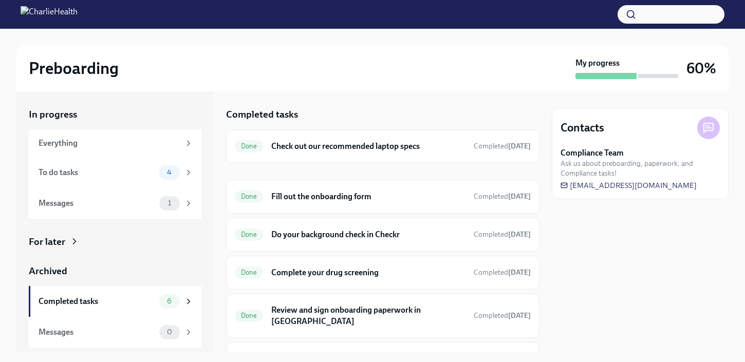
scroll to position [46, 0]
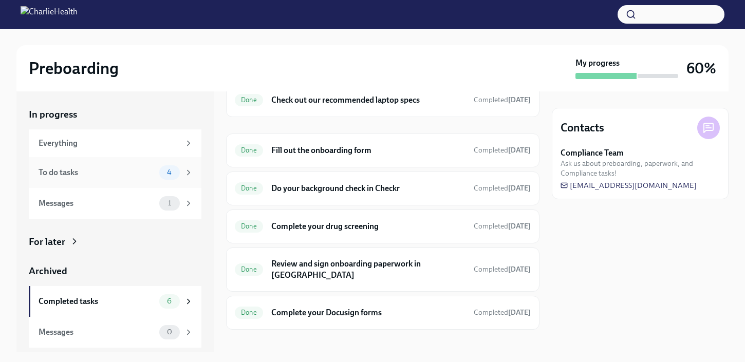
click at [165, 176] on span "4" at bounding box center [169, 172] width 17 height 8
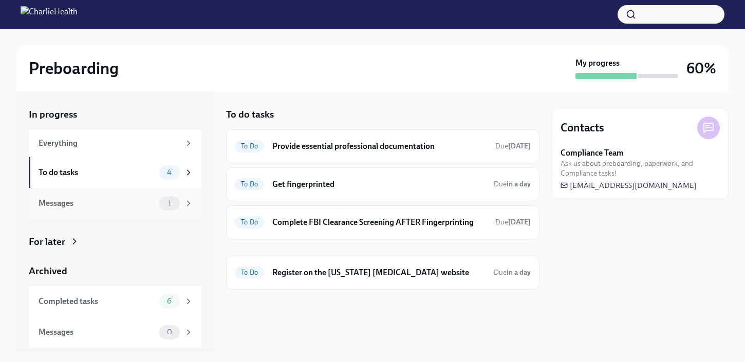
click at [180, 195] on div "Messages 1" at bounding box center [115, 203] width 173 height 31
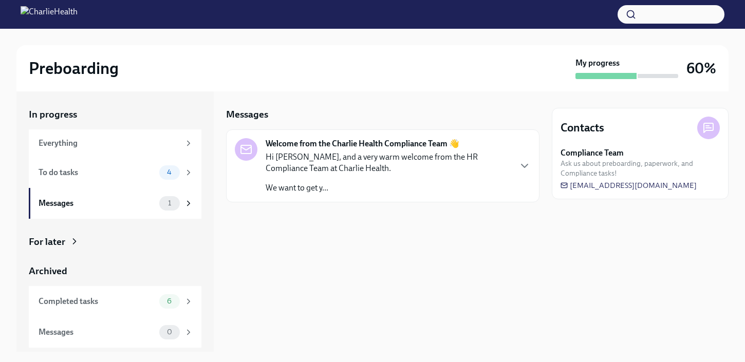
click at [521, 159] on div "Welcome from the Charlie Health Compliance Team 👋 Hi [PERSON_NAME], and a very …" at bounding box center [383, 165] width 296 height 55
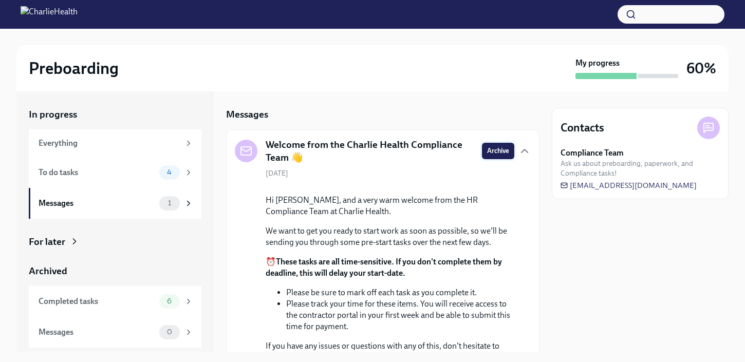
click at [488, 154] on span "Archive" at bounding box center [498, 151] width 22 height 10
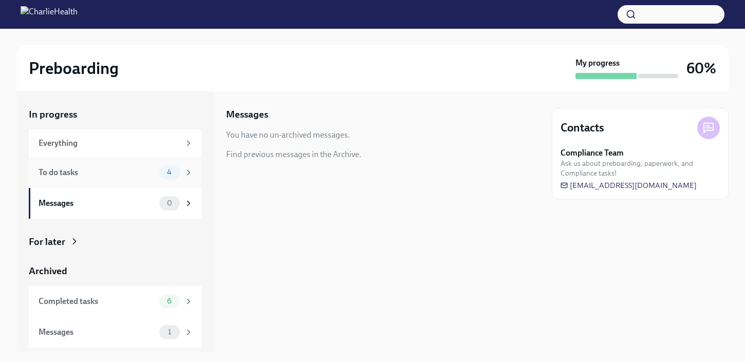
click at [181, 158] on div "To do tasks 4" at bounding box center [115, 172] width 173 height 31
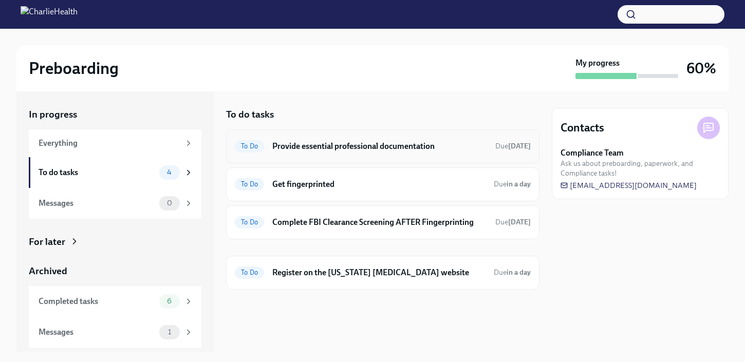
click at [372, 145] on h6 "Provide essential professional documentation" at bounding box center [379, 146] width 215 height 11
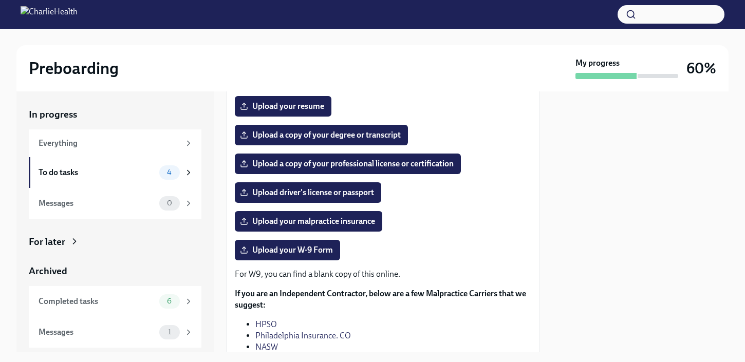
scroll to position [156, 0]
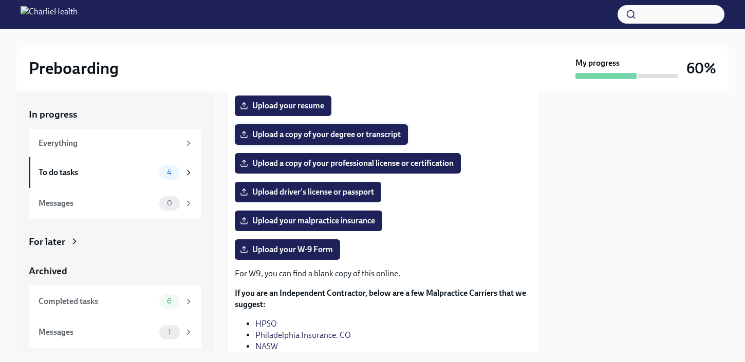
click at [358, 126] on label "Upload a copy of your degree or transcript" at bounding box center [321, 134] width 173 height 21
click at [0, 0] on input "Upload a copy of your degree or transcript" at bounding box center [0, 0] width 0 height 0
click at [286, 106] on span "Upload your resume" at bounding box center [283, 106] width 82 height 10
click at [0, 0] on input "Upload your resume" at bounding box center [0, 0] width 0 height 0
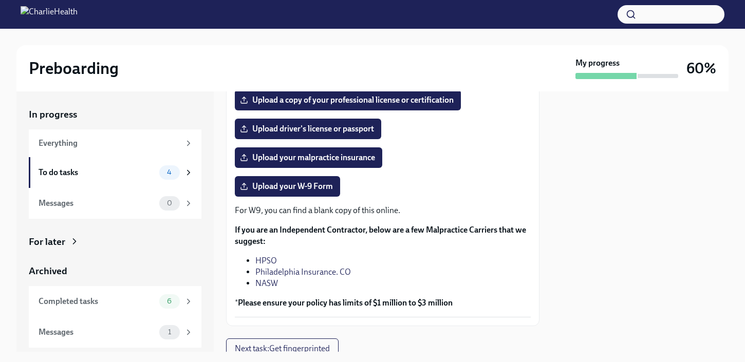
scroll to position [219, 0]
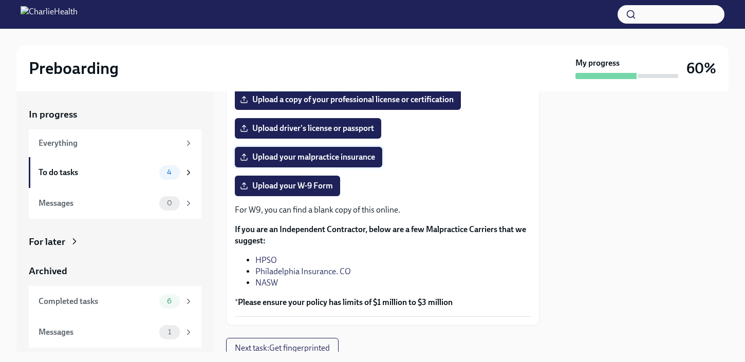
click at [258, 157] on span "Upload your malpractice insurance" at bounding box center [308, 157] width 133 height 10
click at [0, 0] on input "Upload your malpractice insurance" at bounding box center [0, 0] width 0 height 0
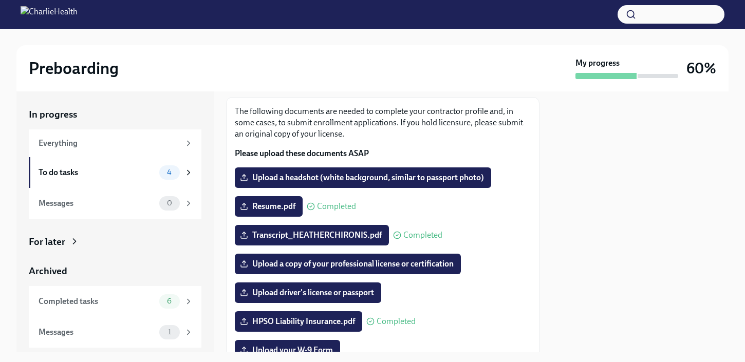
scroll to position [58, 0]
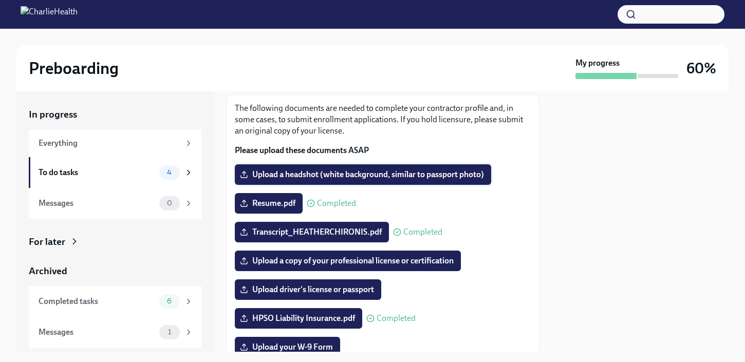
click at [278, 176] on span "Upload a headshot (white background, similar to passport photo)" at bounding box center [363, 174] width 242 height 10
click at [0, 0] on input "Upload a headshot (white background, similar to passport photo)" at bounding box center [0, 0] width 0 height 0
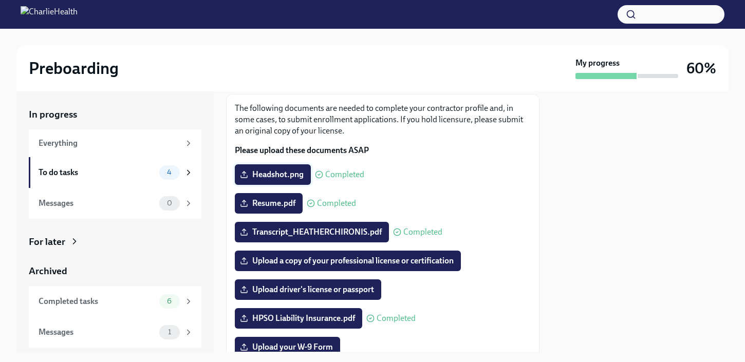
click at [288, 173] on span "Headshot.png" at bounding box center [273, 174] width 62 height 10
click at [0, 0] on input "Headshot.png" at bounding box center [0, 0] width 0 height 0
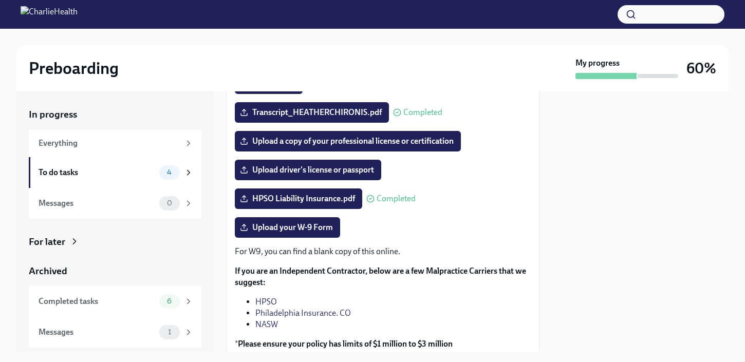
scroll to position [180, 0]
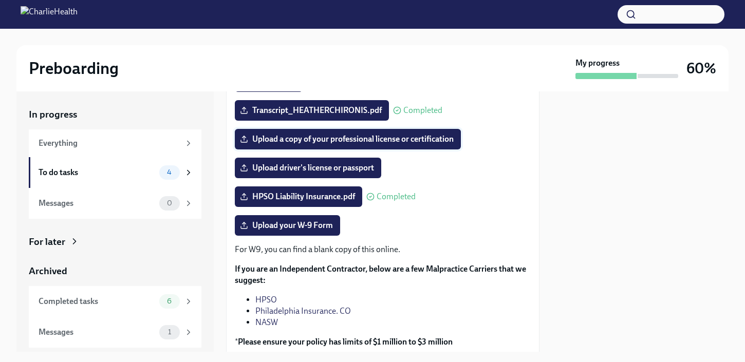
click at [375, 141] on span "Upload a copy of your professional license or certification" at bounding box center [348, 139] width 212 height 10
click at [0, 0] on input "Upload a copy of your professional license or certification" at bounding box center [0, 0] width 0 height 0
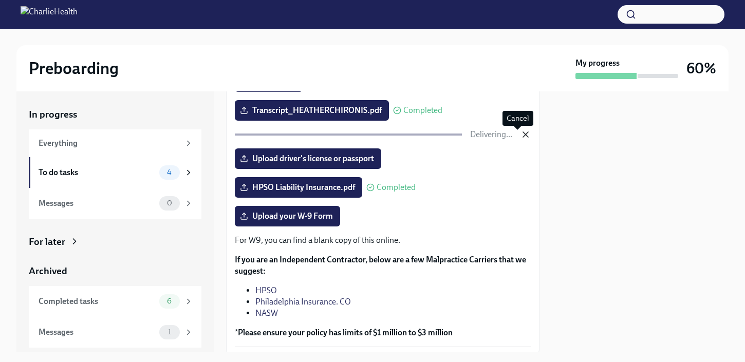
click at [520, 135] on icon "button" at bounding box center [525, 134] width 10 height 10
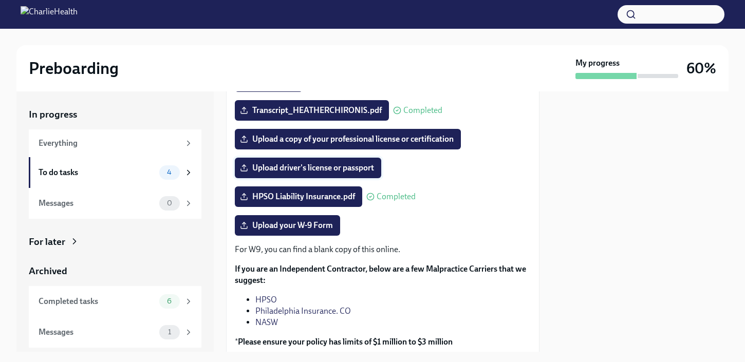
click at [358, 169] on span "Upload driver's license or passport" at bounding box center [308, 168] width 132 height 10
click at [0, 0] on input "Upload driver's license or passport" at bounding box center [0, 0] width 0 height 0
click at [300, 170] on span "IMG_9956.jpeg" at bounding box center [275, 168] width 67 height 10
click at [0, 0] on input "IMG_9956.jpeg" at bounding box center [0, 0] width 0 height 0
click at [256, 166] on span "IMG_9956.jpeg" at bounding box center [275, 168] width 67 height 10
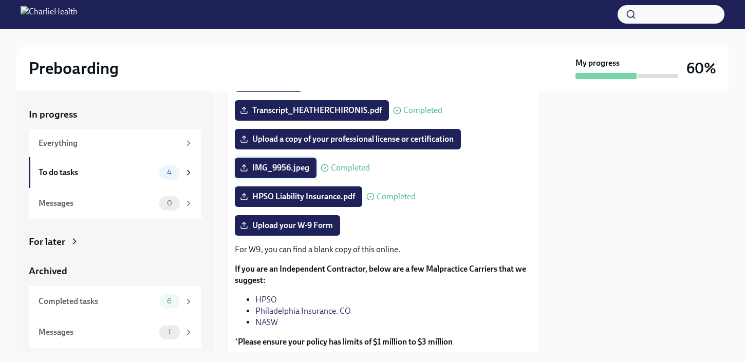
click at [0, 0] on input "IMG_9956.jpeg" at bounding box center [0, 0] width 0 height 0
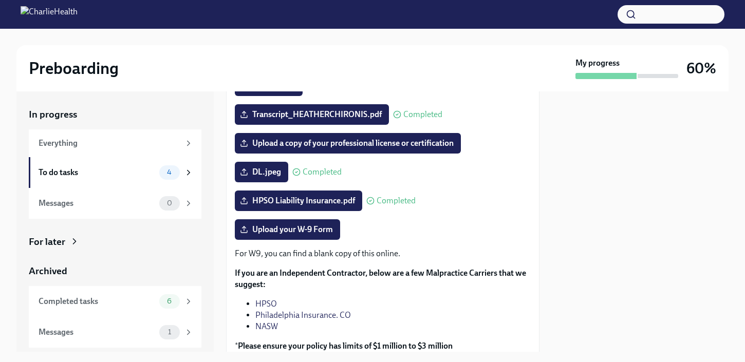
scroll to position [180, 0]
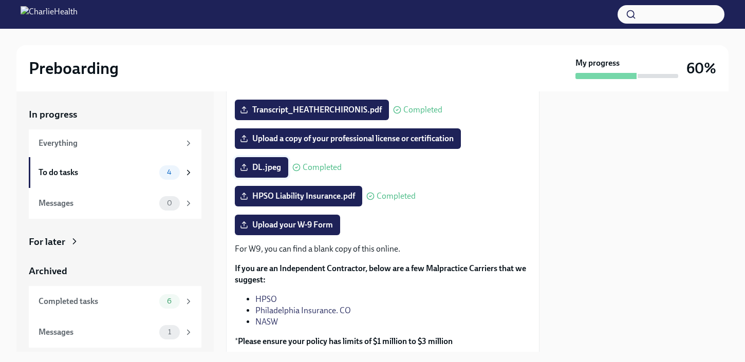
click at [280, 168] on span "DL.jpeg" at bounding box center [261, 167] width 39 height 10
click at [0, 0] on input "DL.jpeg" at bounding box center [0, 0] width 0 height 0
click at [264, 170] on span "DL.jpeg" at bounding box center [261, 167] width 39 height 10
click at [0, 0] on input "DL.jpeg" at bounding box center [0, 0] width 0 height 0
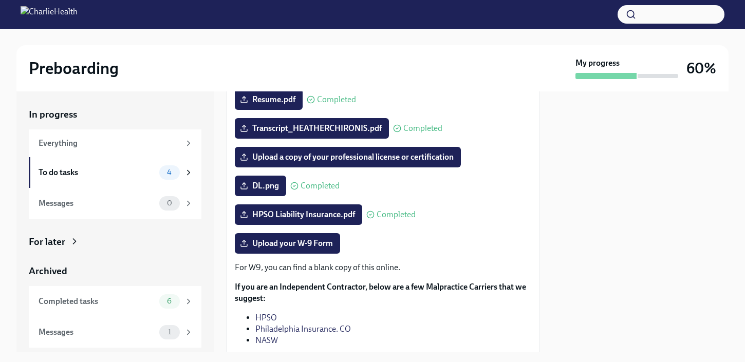
scroll to position [164, 0]
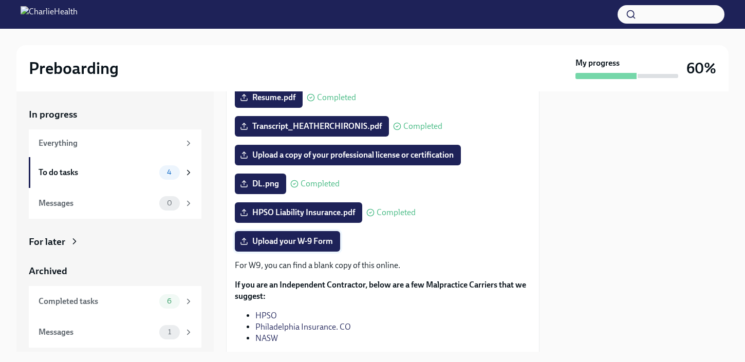
click at [315, 243] on span "Upload your W-9 Form" at bounding box center [287, 241] width 91 height 10
click at [0, 0] on input "Upload your W-9 Form" at bounding box center [0, 0] width 0 height 0
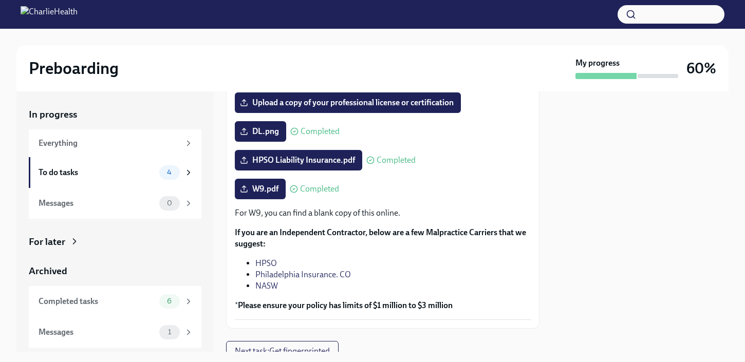
scroll to position [259, 0]
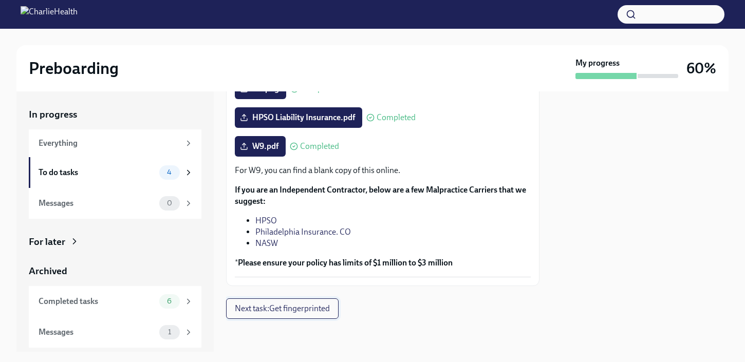
click at [324, 314] on button "Next task : Get fingerprinted" at bounding box center [282, 308] width 112 height 21
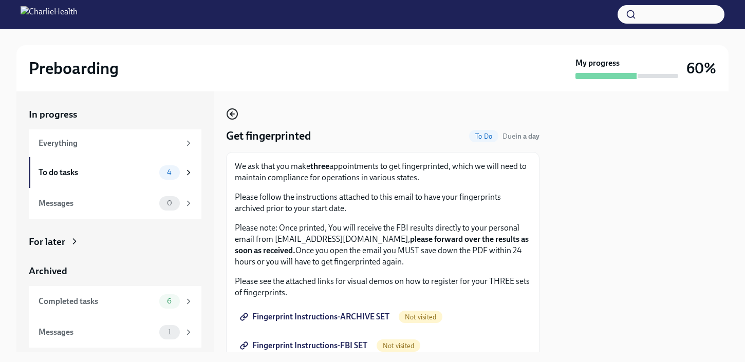
click at [233, 118] on icon "button" at bounding box center [232, 114] width 12 height 12
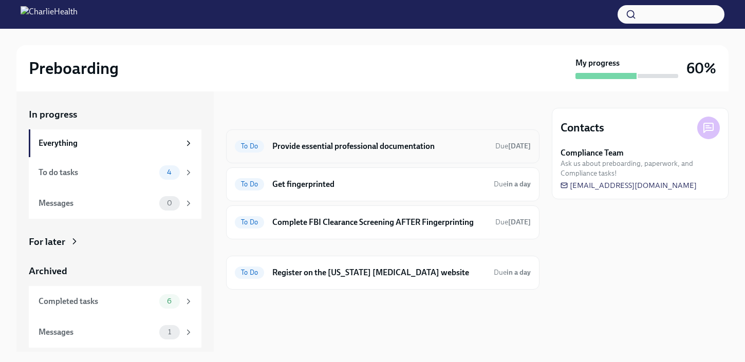
click at [309, 157] on div "To Do Provide essential professional documentation Due [DATE]" at bounding box center [382, 146] width 313 height 34
click at [312, 149] on h6 "Provide essential professional documentation" at bounding box center [379, 146] width 215 height 11
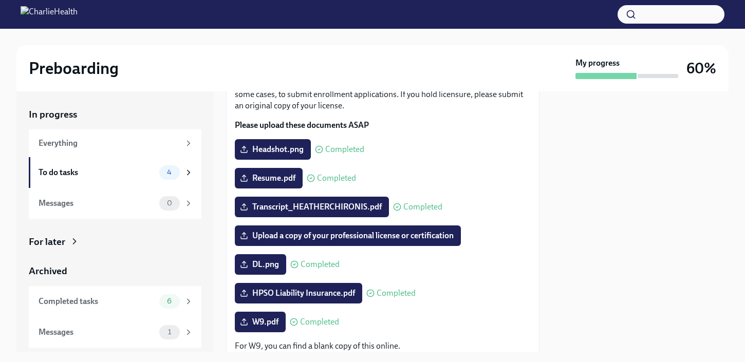
scroll to position [82, 0]
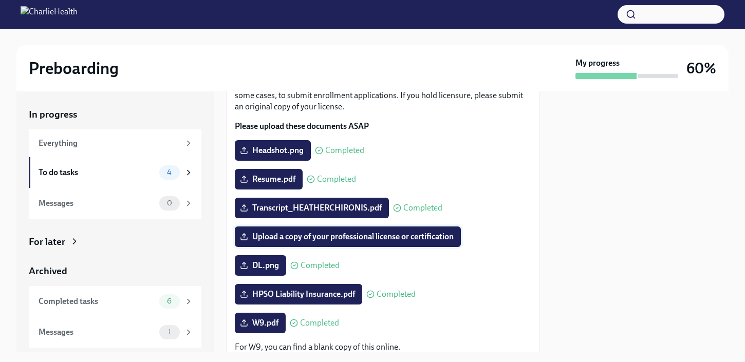
click at [394, 241] on span "Upload a copy of your professional license or certification" at bounding box center [348, 237] width 212 height 10
click at [0, 0] on input "Upload a copy of your professional license or certification" at bounding box center [0, 0] width 0 height 0
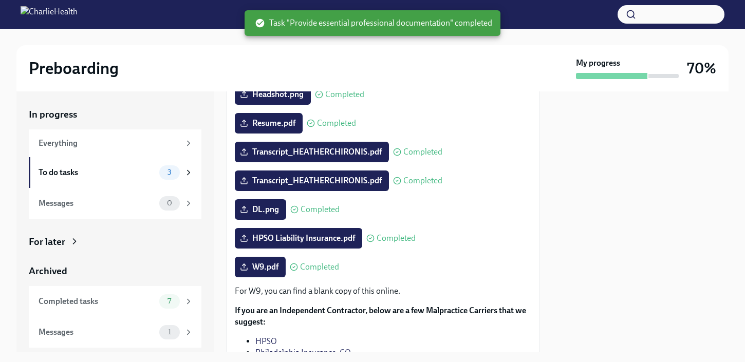
scroll to position [259, 0]
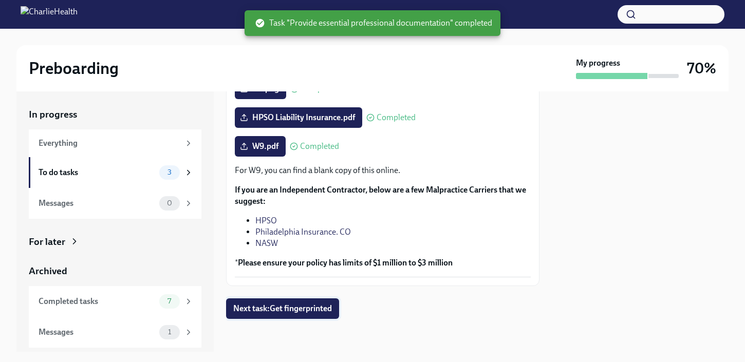
click at [326, 307] on span "Next task : Get fingerprinted" at bounding box center [282, 309] width 99 height 10
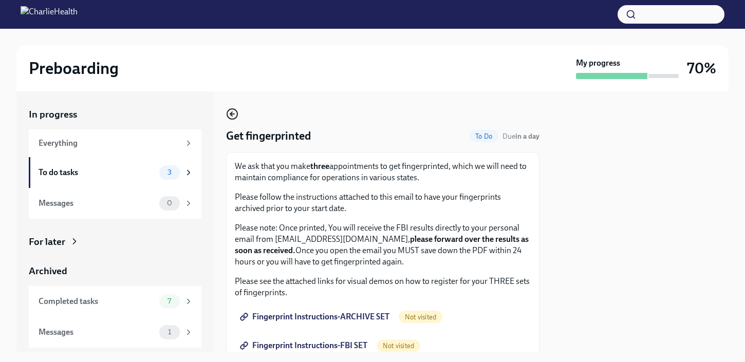
click at [233, 116] on icon "button" at bounding box center [232, 114] width 12 height 12
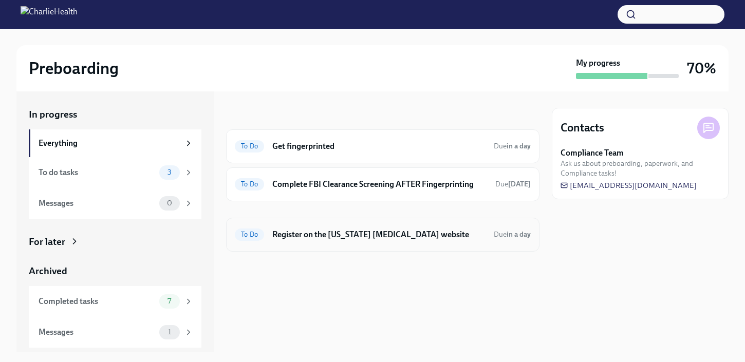
click at [384, 233] on h6 "Register on the [US_STATE] [MEDICAL_DATA] website" at bounding box center [378, 234] width 213 height 11
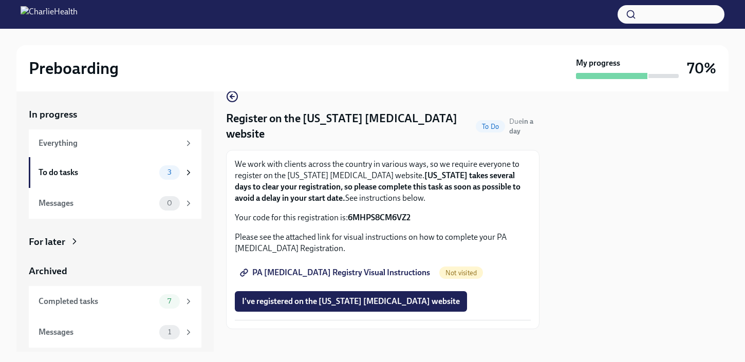
scroll to position [28, 0]
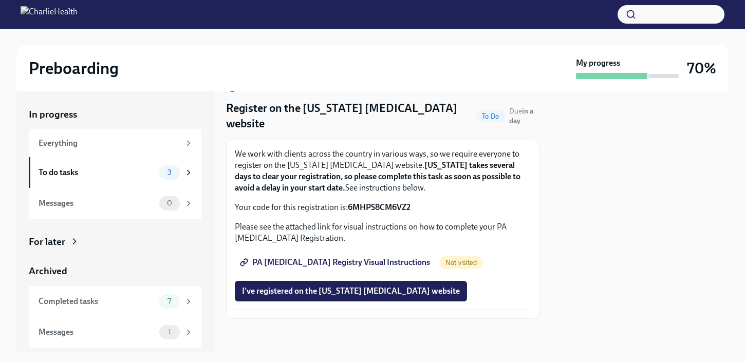
click at [415, 261] on div "PA [MEDICAL_DATA] Registry Visual Instructions Not visited" at bounding box center [383, 262] width 296 height 21
click at [402, 261] on span "PA [MEDICAL_DATA] Registry Visual Instructions" at bounding box center [336, 262] width 188 height 10
click at [370, 290] on span "I've registered on the [US_STATE] [MEDICAL_DATA] website" at bounding box center [351, 291] width 218 height 10
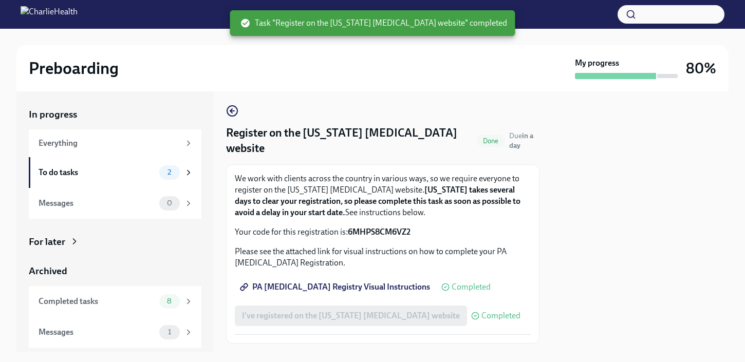
scroll to position [4, 0]
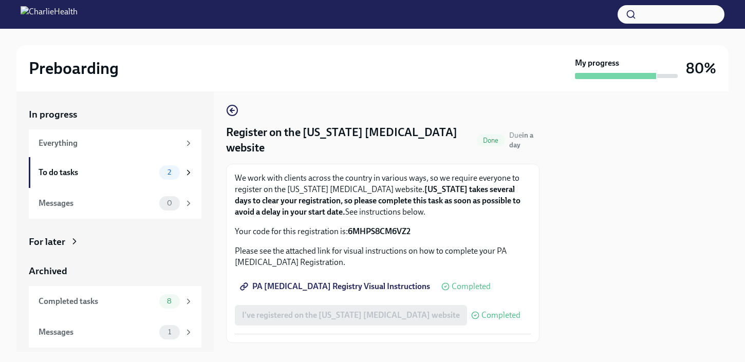
click at [391, 290] on span "PA [MEDICAL_DATA] Registry Visual Instructions" at bounding box center [336, 286] width 188 height 10
click at [236, 109] on icon "button" at bounding box center [232, 110] width 12 height 12
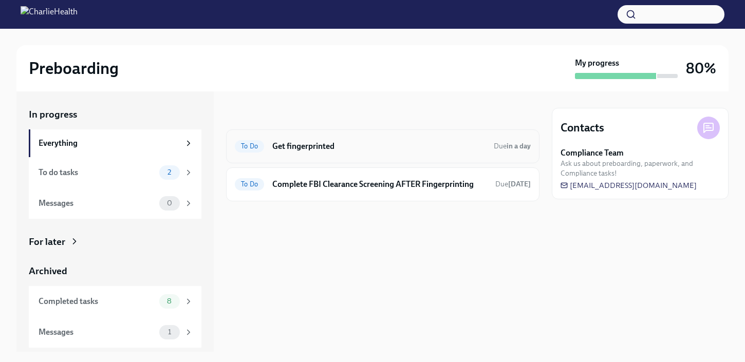
click at [339, 146] on h6 "Get fingerprinted" at bounding box center [378, 146] width 213 height 11
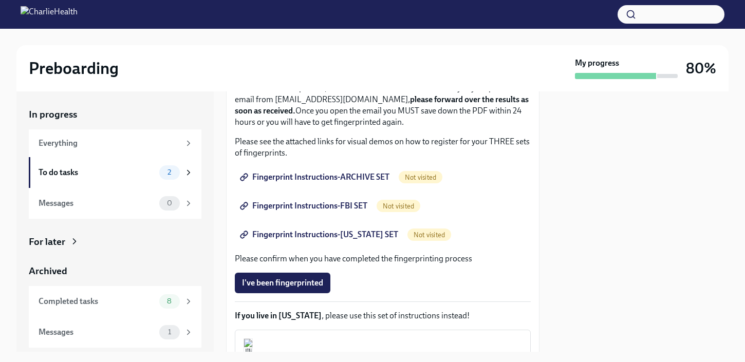
scroll to position [135, 0]
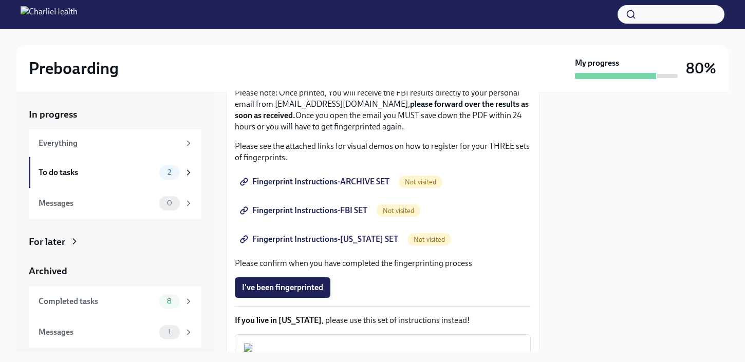
click at [366, 181] on span "Fingerprint Instructions-ARCHIVE SET" at bounding box center [315, 182] width 147 height 10
click at [352, 207] on span "Fingerprint Instructions-FBI SET" at bounding box center [304, 210] width 125 height 10
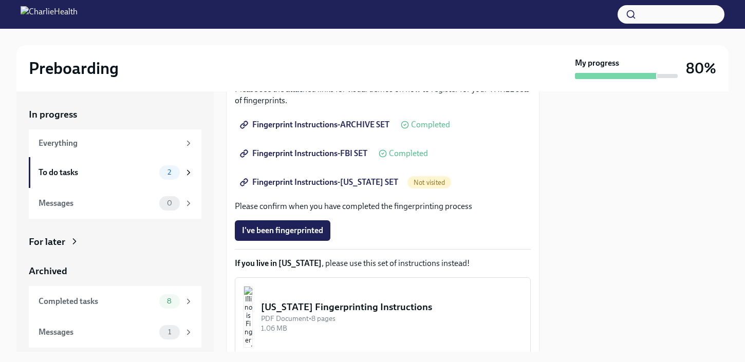
scroll to position [193, 0]
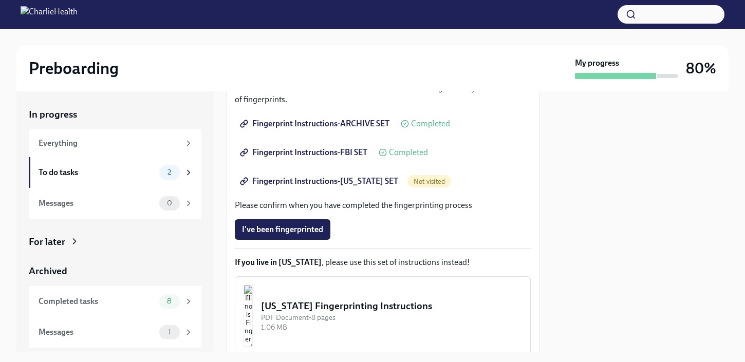
click at [424, 179] on span "Not visited" at bounding box center [429, 182] width 44 height 8
click at [368, 178] on span "Fingerprint Instructions-[US_STATE] SET" at bounding box center [320, 181] width 156 height 10
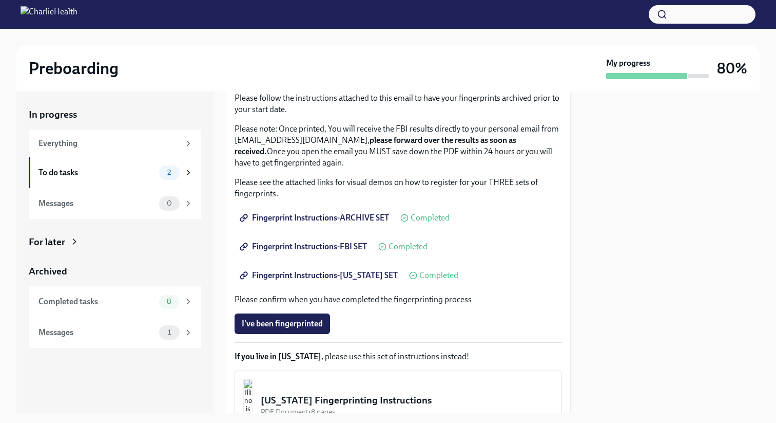
scroll to position [104, 0]
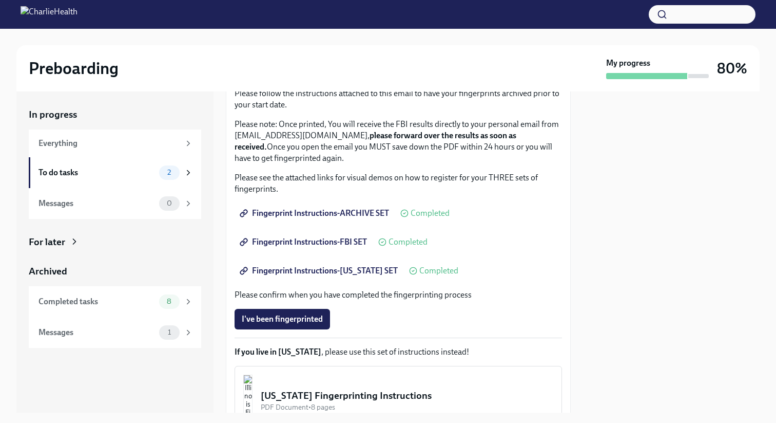
click at [420, 213] on span "Completed" at bounding box center [430, 213] width 39 height 8
click at [325, 212] on span "Fingerprint Instructions-ARCHIVE SET" at bounding box center [315, 213] width 147 height 10
click at [356, 270] on span "Fingerprint Instructions-[US_STATE] SET" at bounding box center [320, 271] width 156 height 10
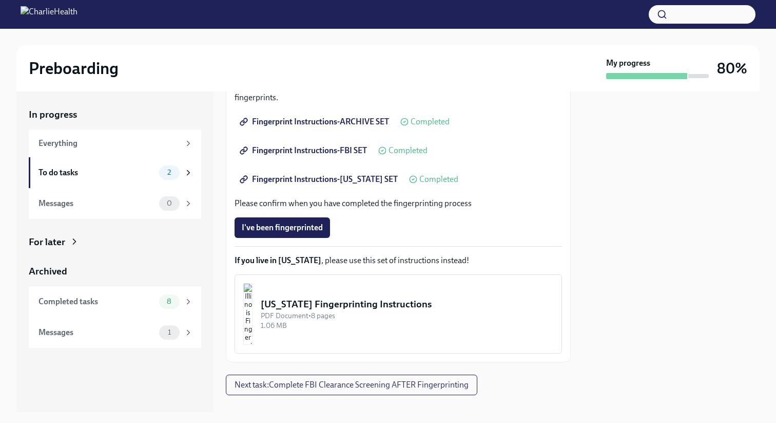
scroll to position [211, 0]
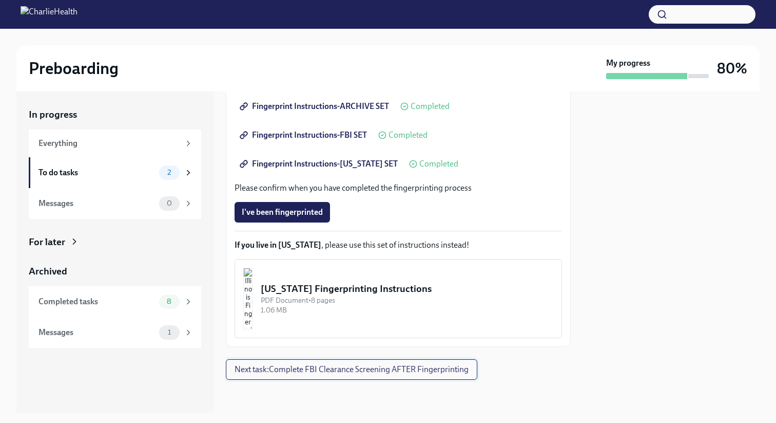
click at [406, 362] on span "Next task : Complete FBI Clearance Screening AFTER Fingerprinting" at bounding box center [352, 369] width 234 height 10
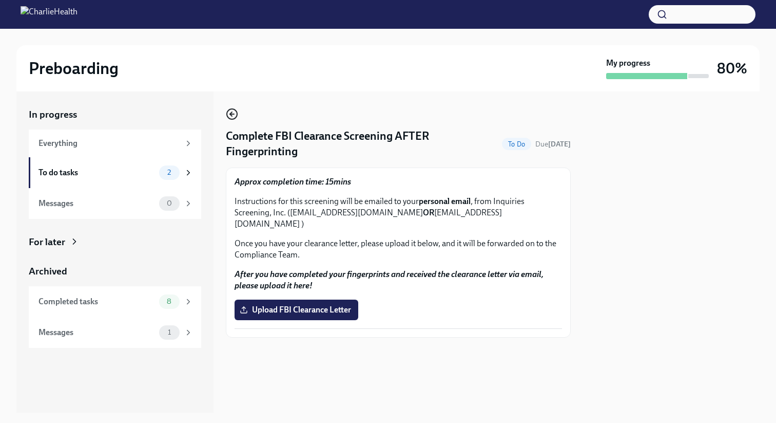
click at [236, 119] on icon "button" at bounding box center [232, 114] width 12 height 12
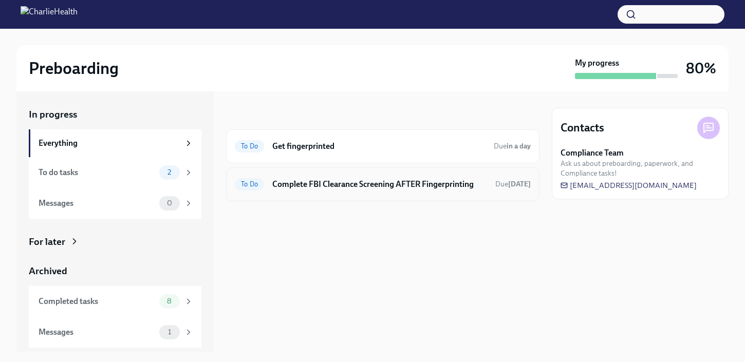
click at [339, 193] on div "To Do Complete FBI Clearance Screening AFTER Fingerprinting Due [DATE]" at bounding box center [382, 184] width 313 height 34
click at [336, 186] on h6 "Complete FBI Clearance Screening AFTER Fingerprinting" at bounding box center [379, 184] width 215 height 11
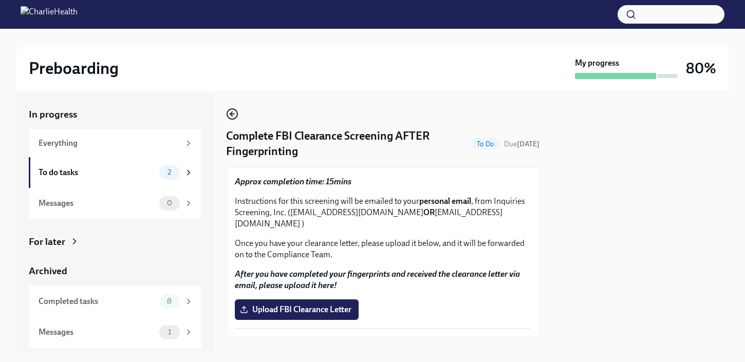
click at [235, 113] on icon "button" at bounding box center [232, 114] width 12 height 12
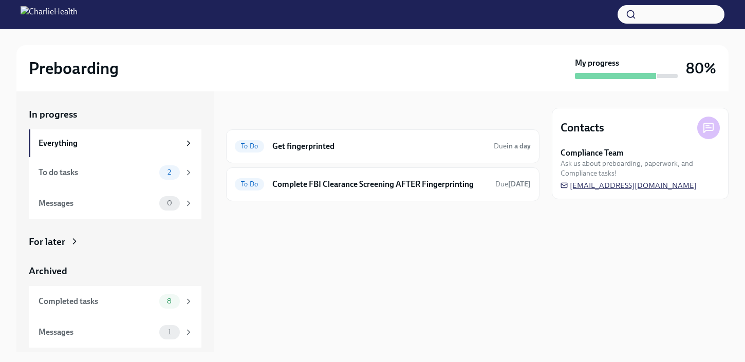
click at [634, 183] on span "[EMAIL_ADDRESS][DOMAIN_NAME]" at bounding box center [628, 185] width 136 height 10
drag, startPoint x: 704, startPoint y: 188, endPoint x: 573, endPoint y: 187, distance: 131.5
click at [573, 187] on div "Compliance Team Ask us about preboarding, paperwork, and Compliance tasks! [EMA…" at bounding box center [639, 168] width 159 height 43
drag, startPoint x: 703, startPoint y: 184, endPoint x: 608, endPoint y: 185, distance: 95.5
click at [608, 185] on div "Compliance Team Ask us about preboarding, paperwork, and Compliance tasks! [EMA…" at bounding box center [639, 168] width 159 height 43
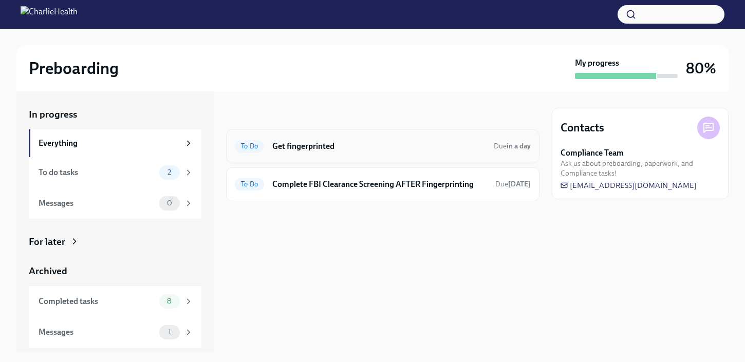
click at [333, 150] on h6 "Get fingerprinted" at bounding box center [378, 146] width 213 height 11
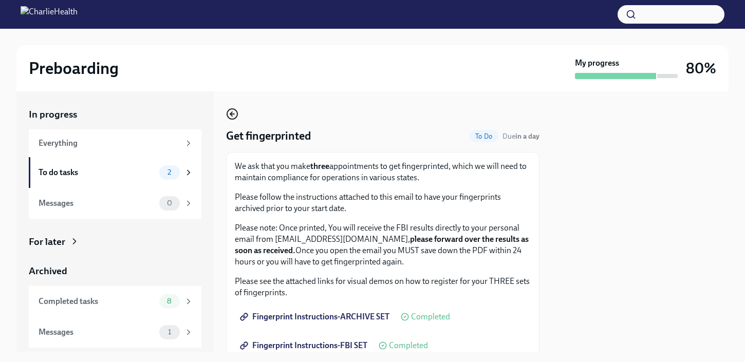
click at [232, 114] on icon "button" at bounding box center [232, 114] width 4 height 0
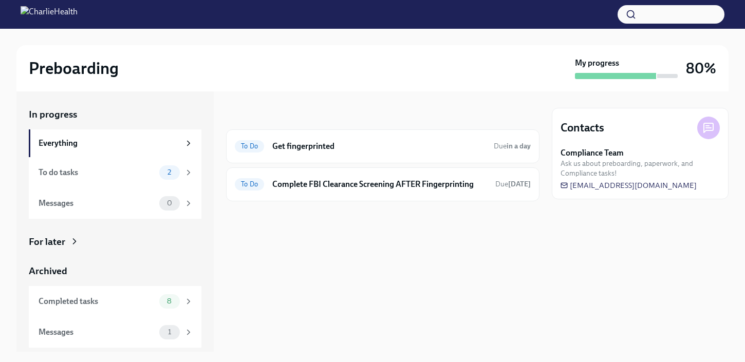
click at [78, 18] on img at bounding box center [49, 14] width 57 height 16
click at [39, 76] on h2 "Preboarding" at bounding box center [74, 68] width 90 height 21
click at [68, 23] on div at bounding box center [372, 14] width 745 height 29
click at [733, 57] on div "Preboarding My progress 80% In progress Everything To do tasks 2 Messages 0 For…" at bounding box center [372, 190] width 745 height 323
